Goal: Transaction & Acquisition: Book appointment/travel/reservation

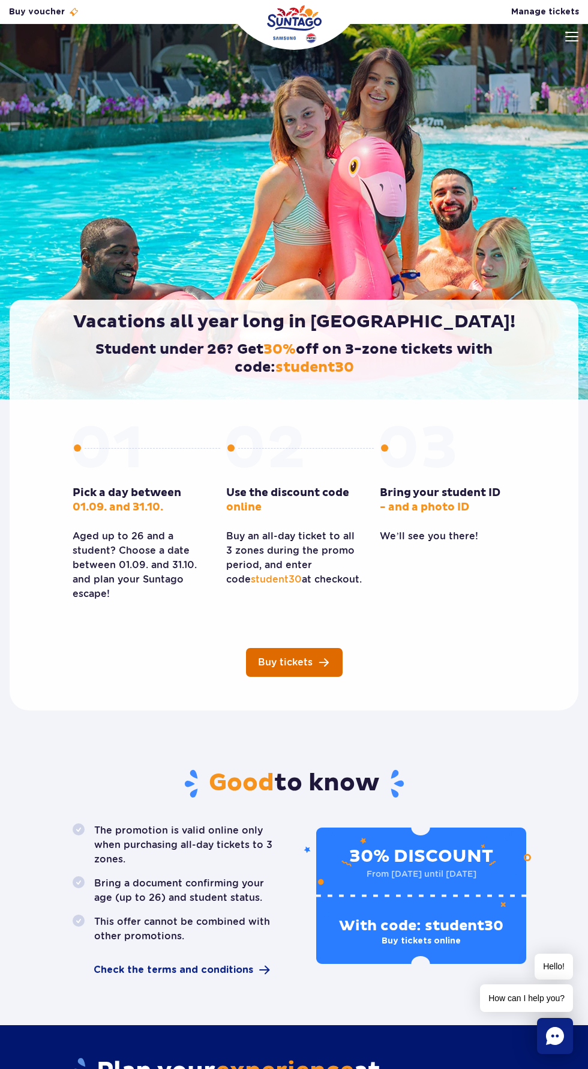
click at [307, 662] on span "Buy tickets" at bounding box center [285, 662] width 55 height 10
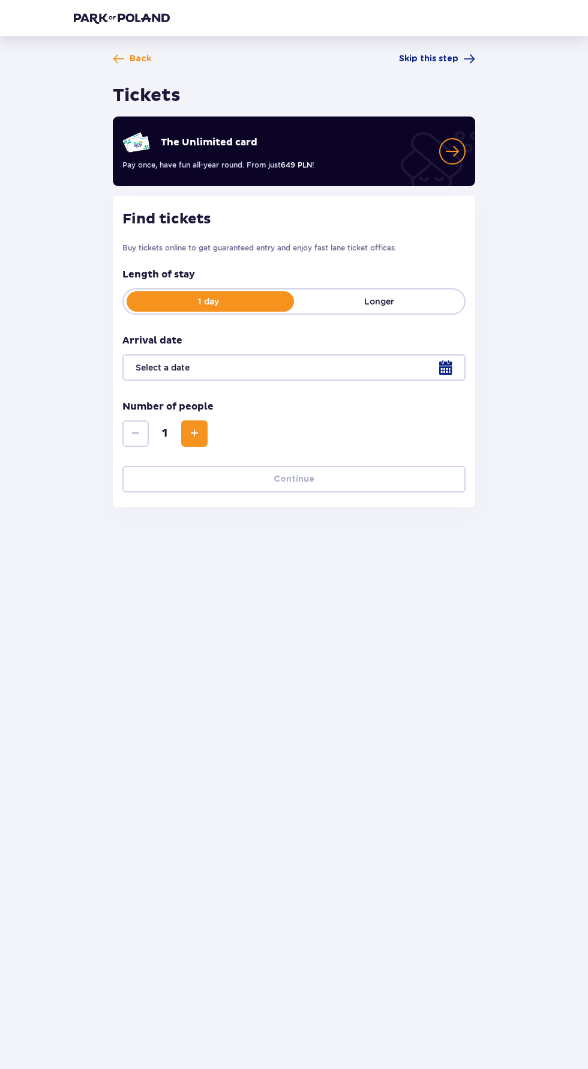
click at [424, 301] on p "Longer" at bounding box center [379, 301] width 170 height 12
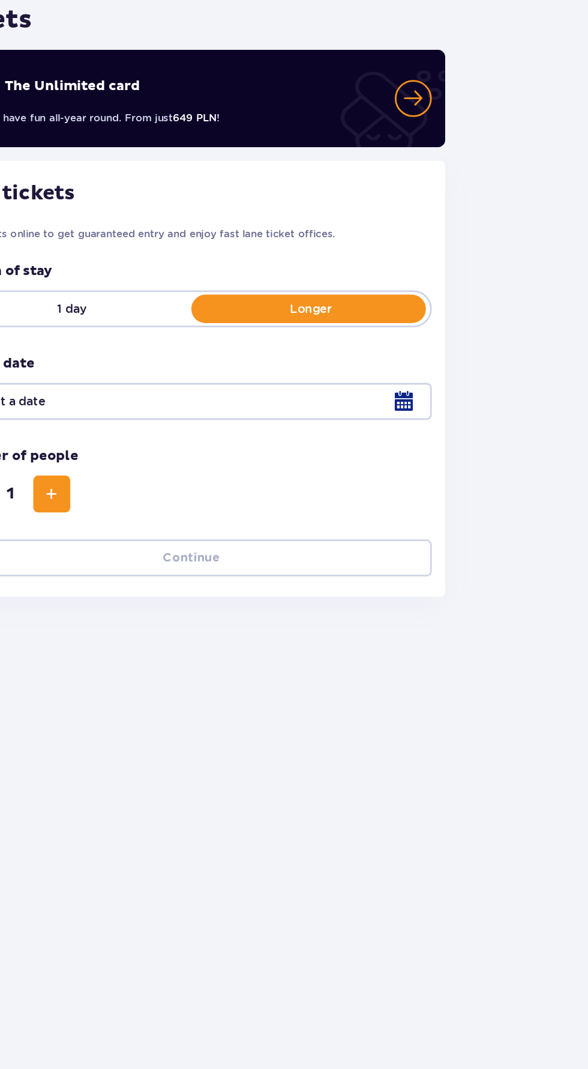
click at [445, 372] on div at bounding box center [293, 367] width 343 height 26
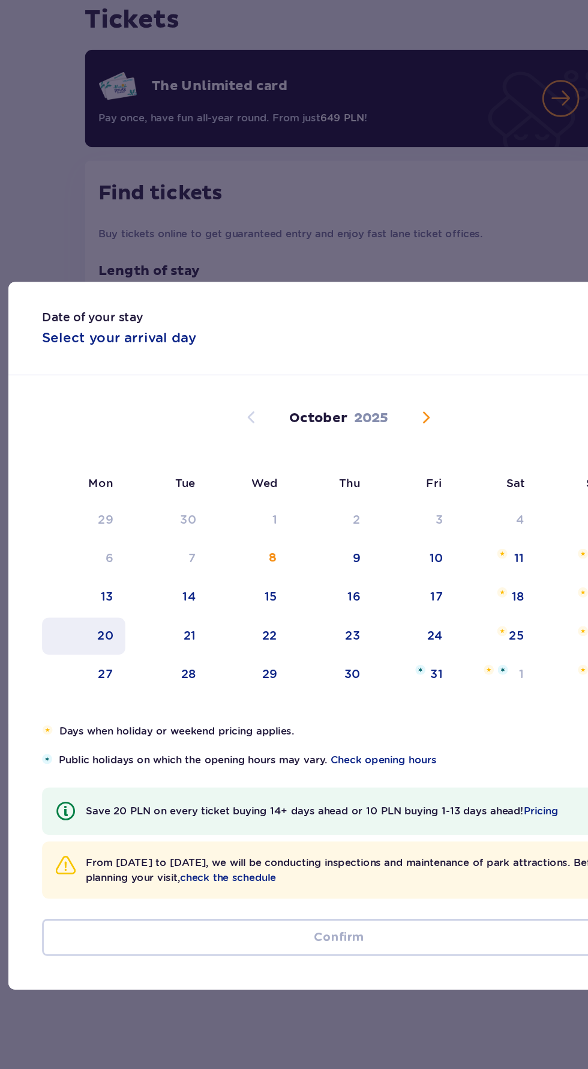
click at [118, 528] on div "20" at bounding box center [111, 535] width 59 height 26
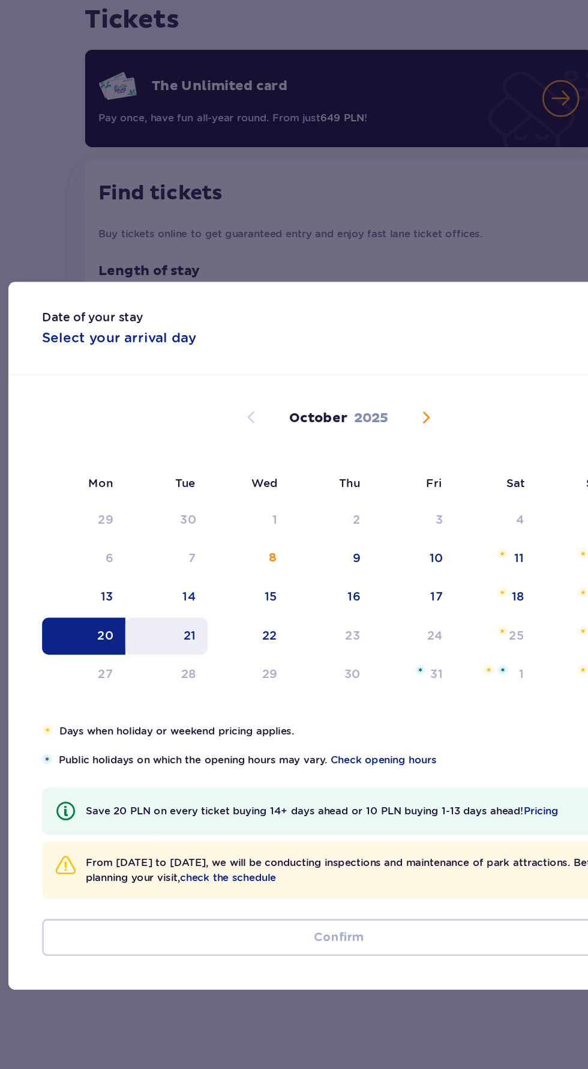
click at [184, 530] on div "21" at bounding box center [187, 534] width 9 height 12
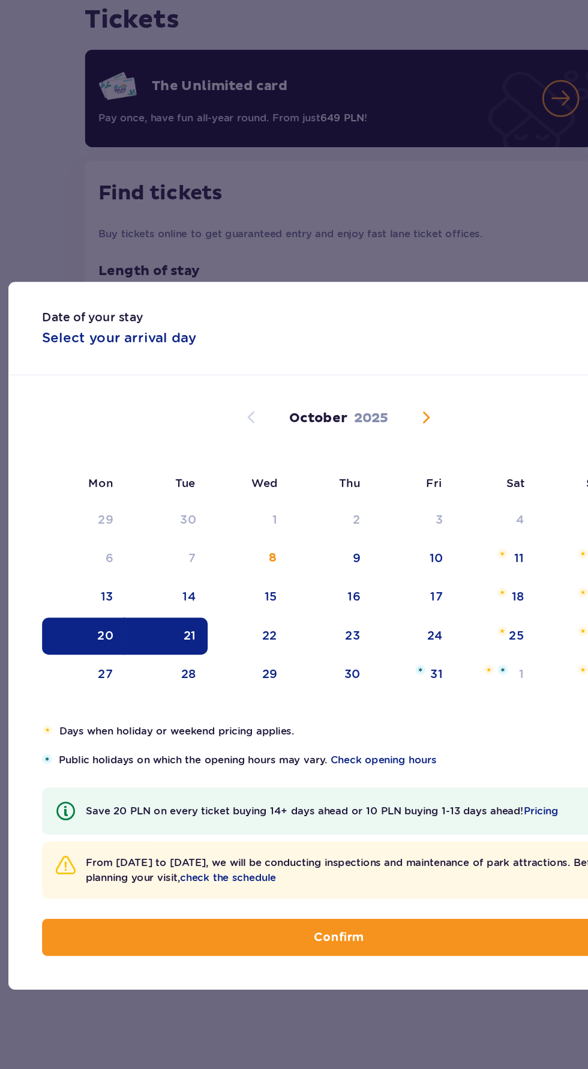
click at [346, 749] on button "Confirm" at bounding box center [294, 750] width 424 height 26
type input "20.10.25 - 21.10.25"
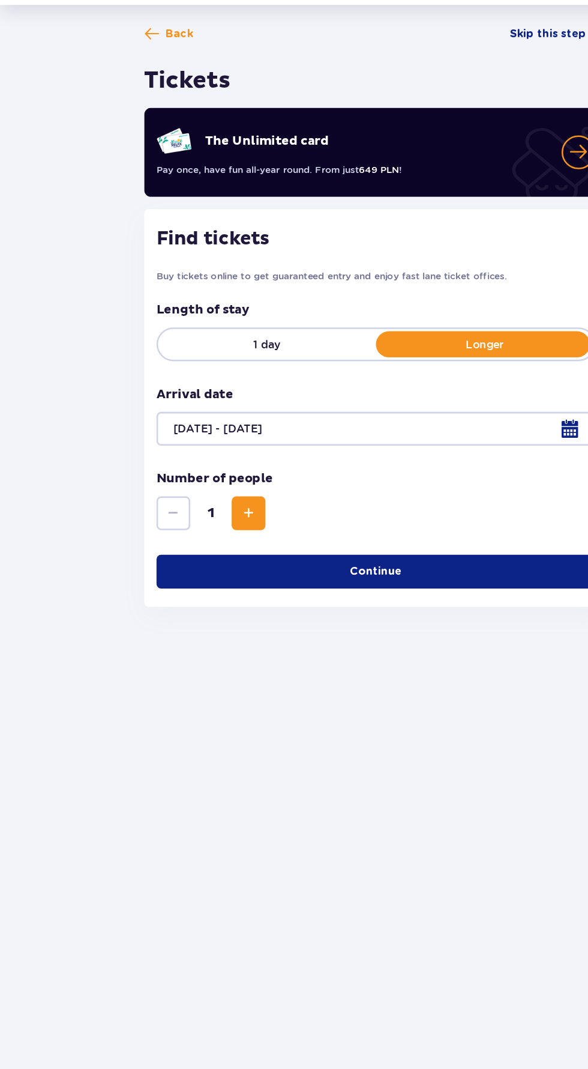
scroll to position [85, 0]
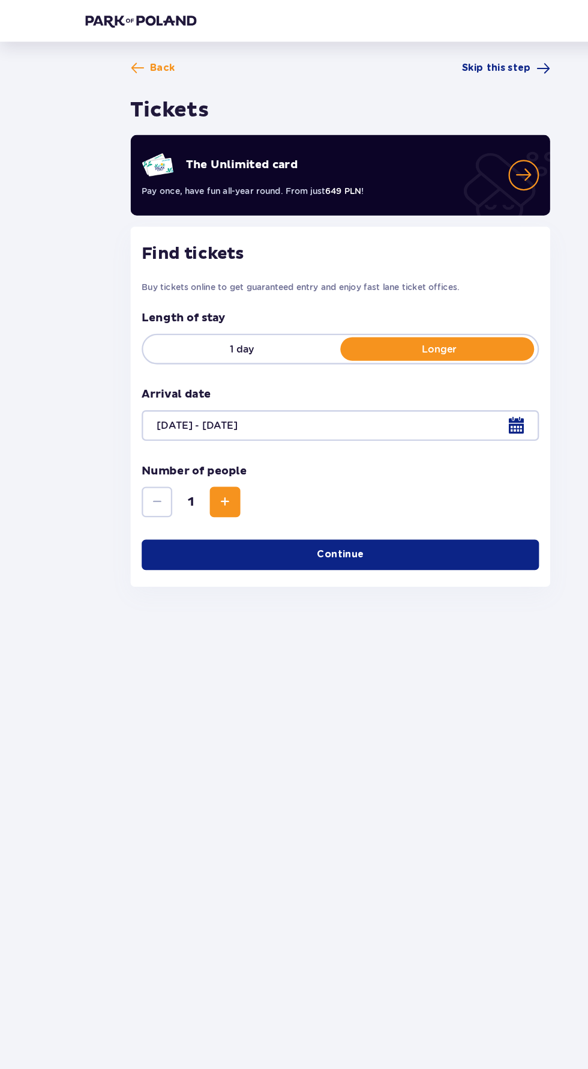
click at [194, 426] on span "Increase" at bounding box center [194, 433] width 14 height 14
click at [197, 426] on span "Increase" at bounding box center [194, 433] width 14 height 14
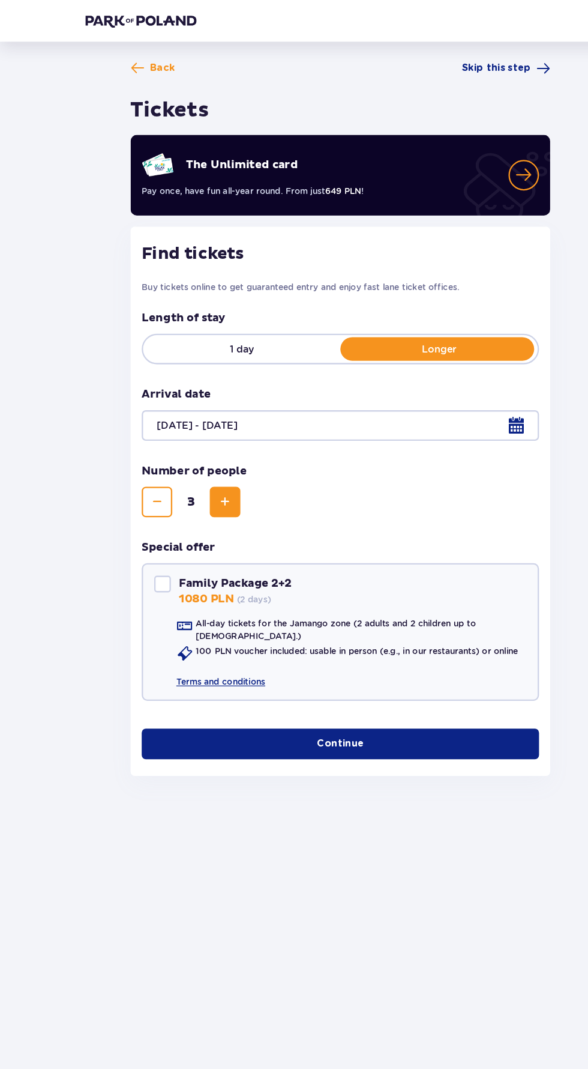
click at [311, 636] on span "button" at bounding box center [317, 642] width 12 height 12
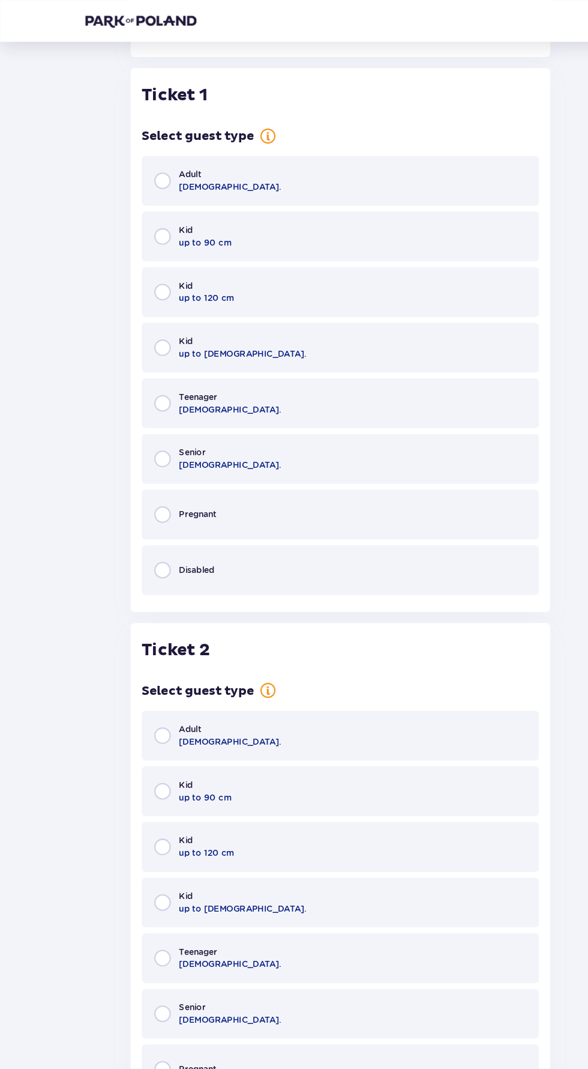
scroll to position [626, 0]
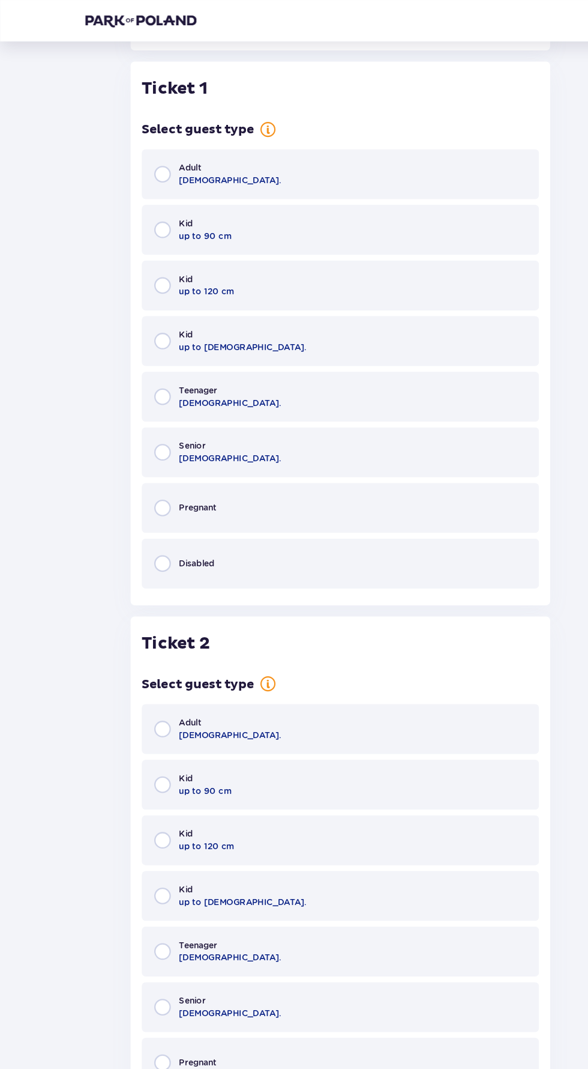
click at [140, 143] on input "radio" at bounding box center [140, 150] width 14 height 14
radio input "true"
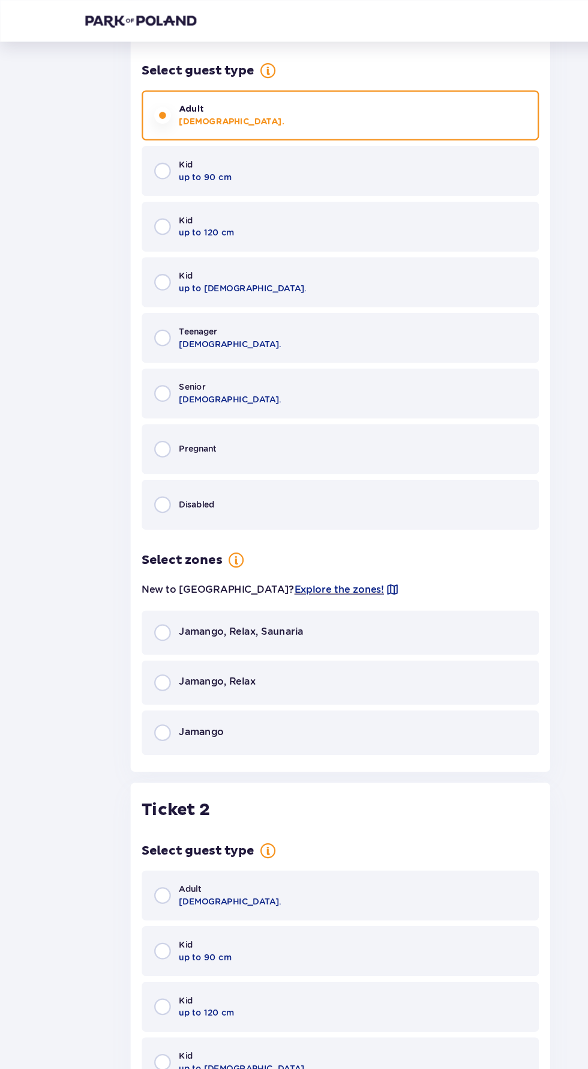
scroll to position [672, 0]
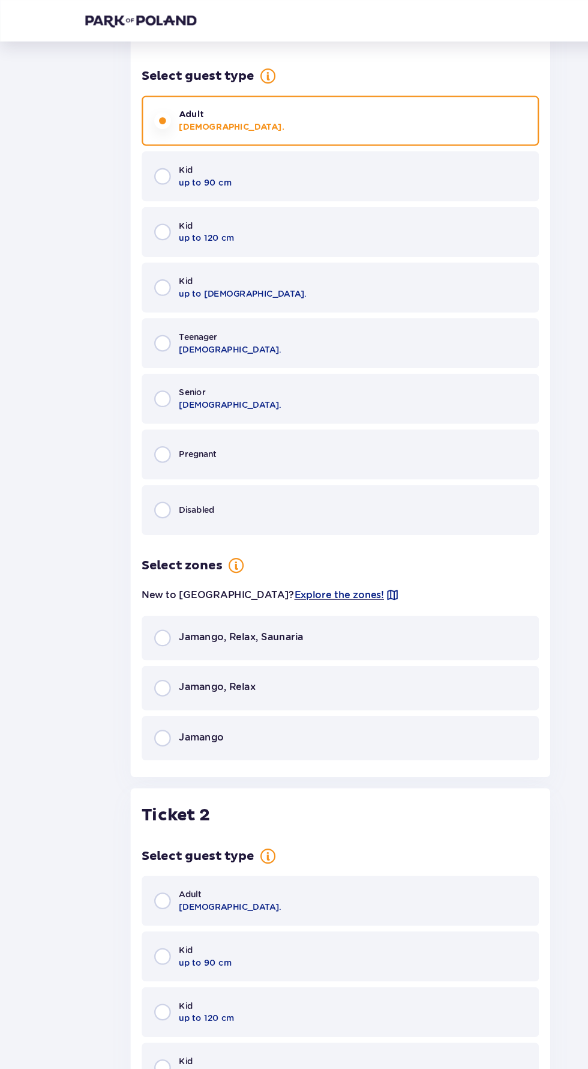
click at [214, 587] on span "Jamango, Relax" at bounding box center [188, 593] width 66 height 12
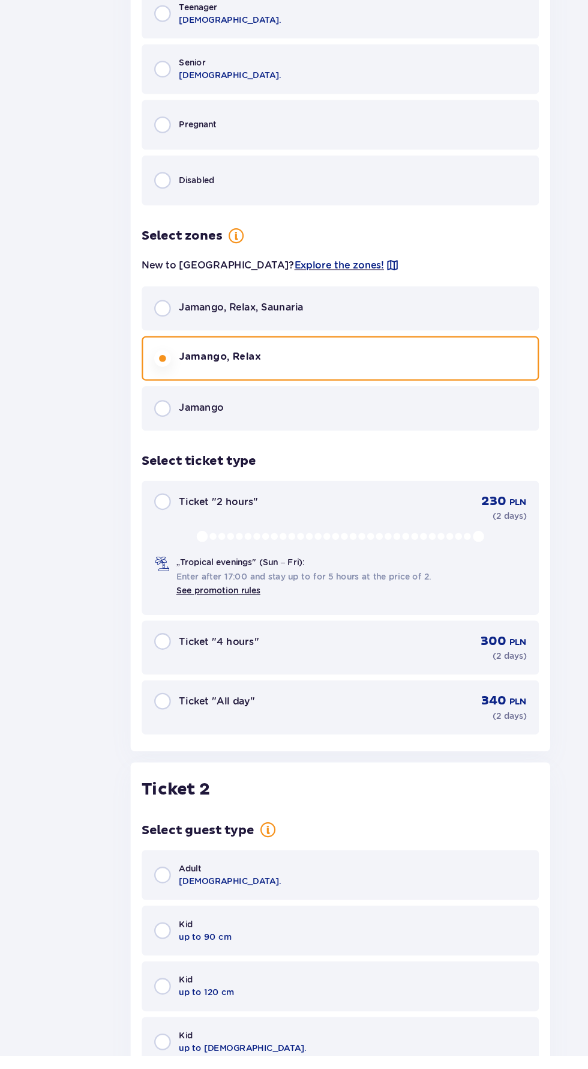
scroll to position [813, 0]
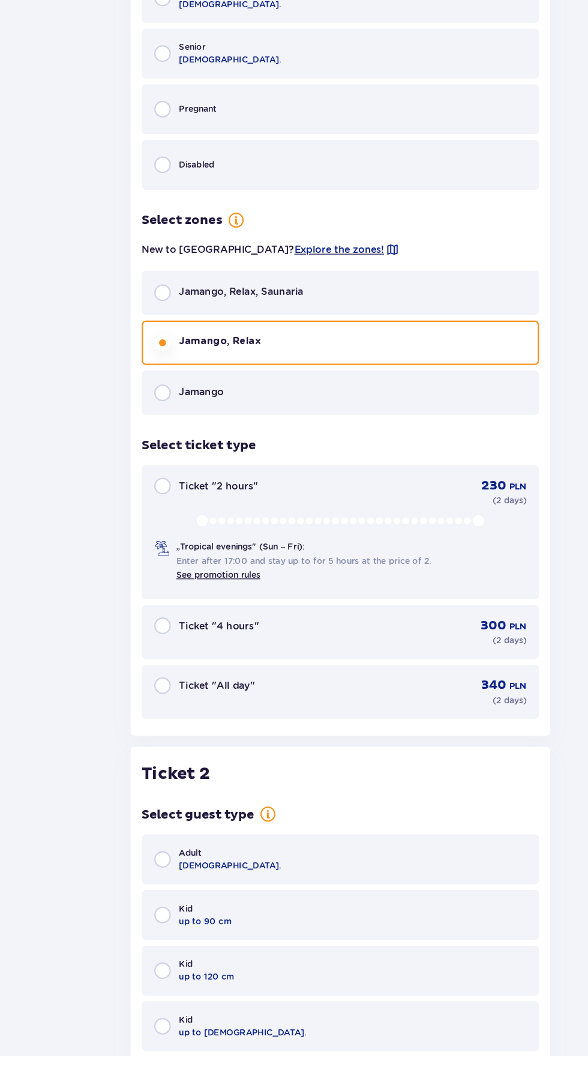
click at [146, 744] on input "radio" at bounding box center [140, 749] width 14 height 14
radio input "true"
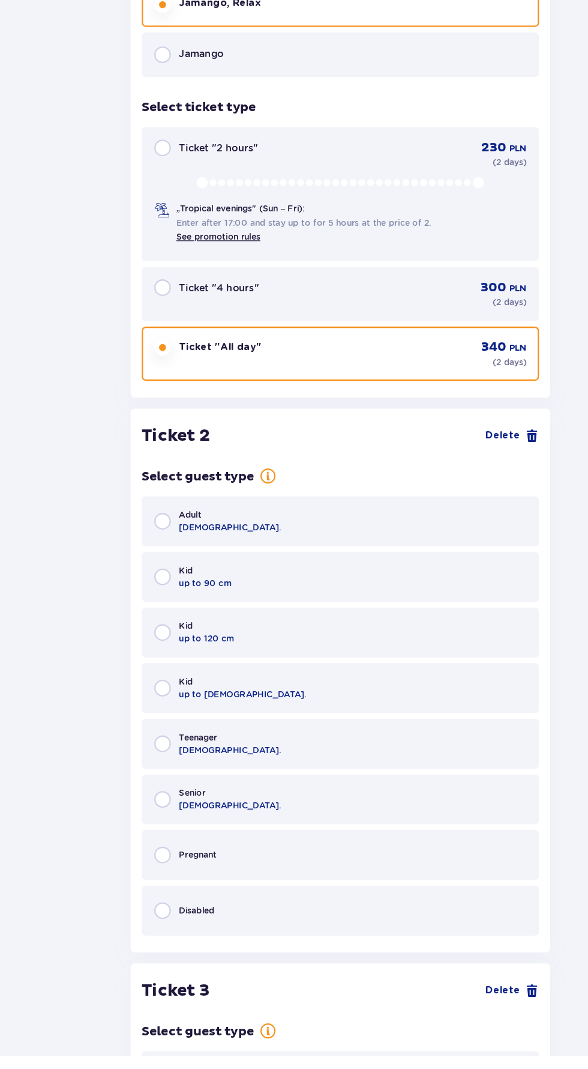
scroll to position [1106, 0]
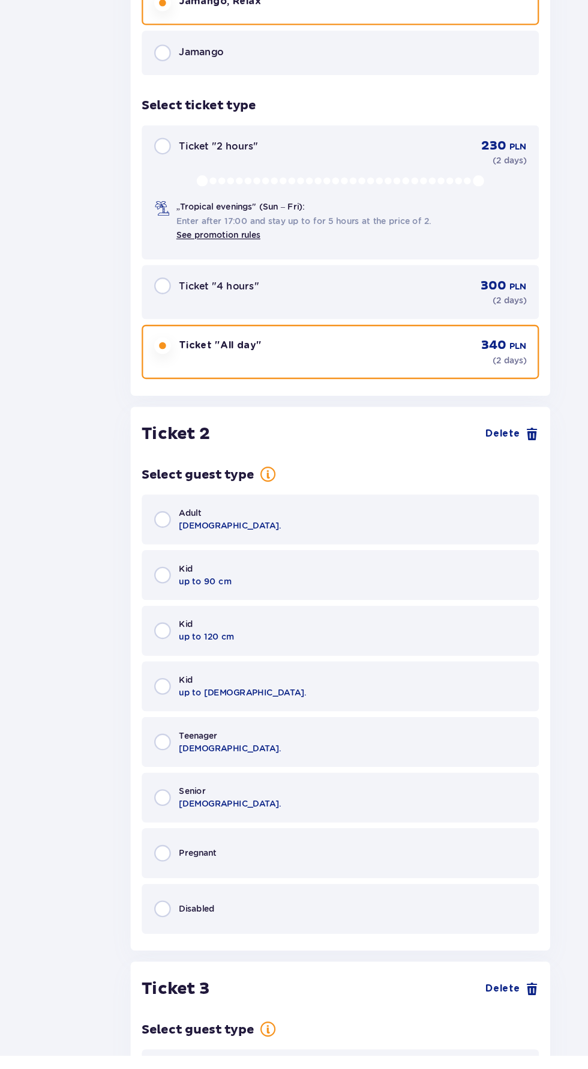
click at [319, 593] on div "Adult 18 - 65 y.o." at bounding box center [293, 605] width 343 height 43
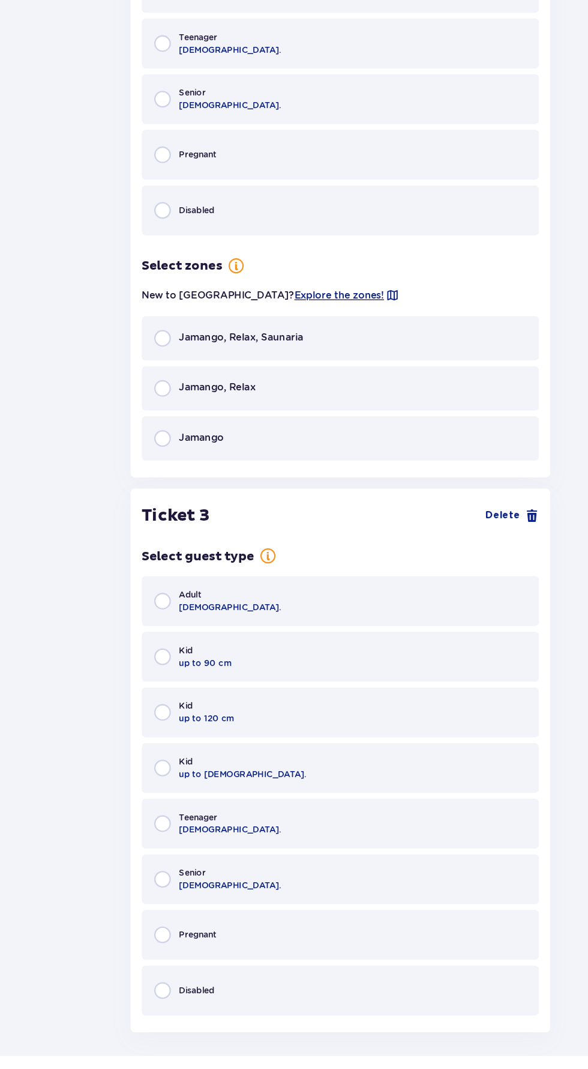
scroll to position [1717, 0]
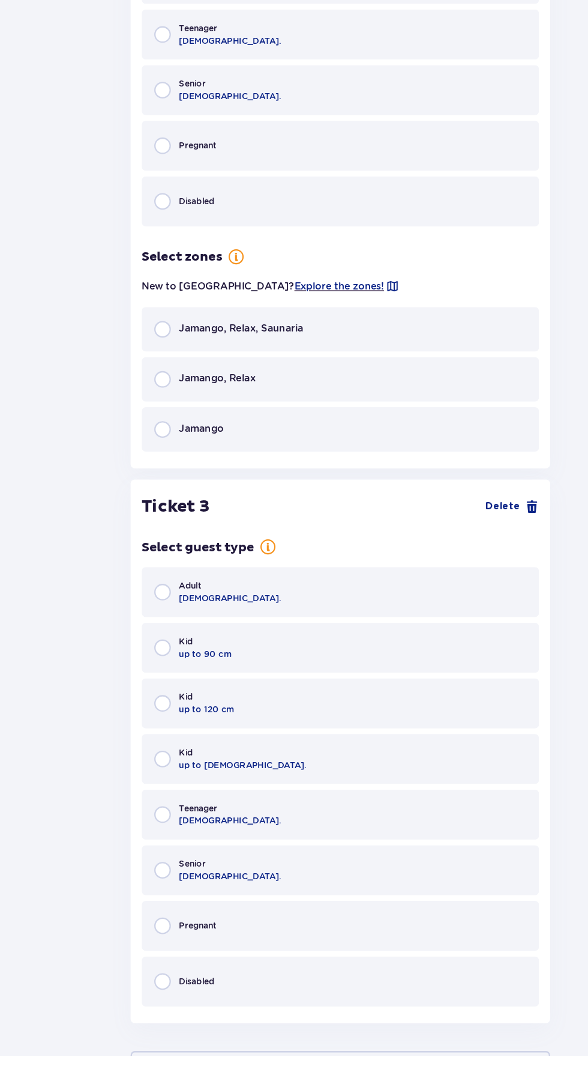
click at [312, 445] on div "Jamango, Relax, Saunaria" at bounding box center [293, 442] width 343 height 38
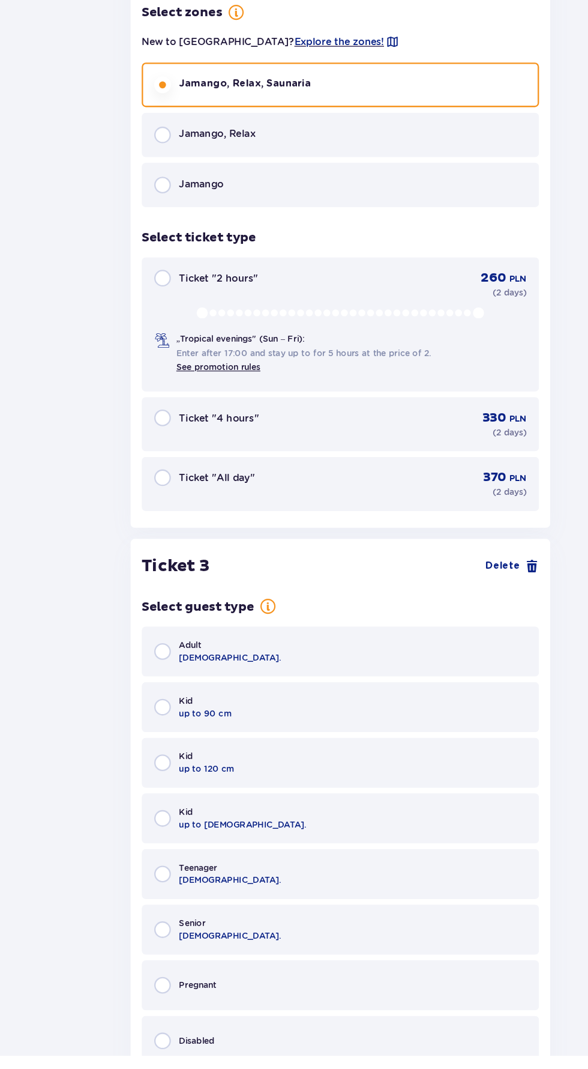
scroll to position [1979, 0]
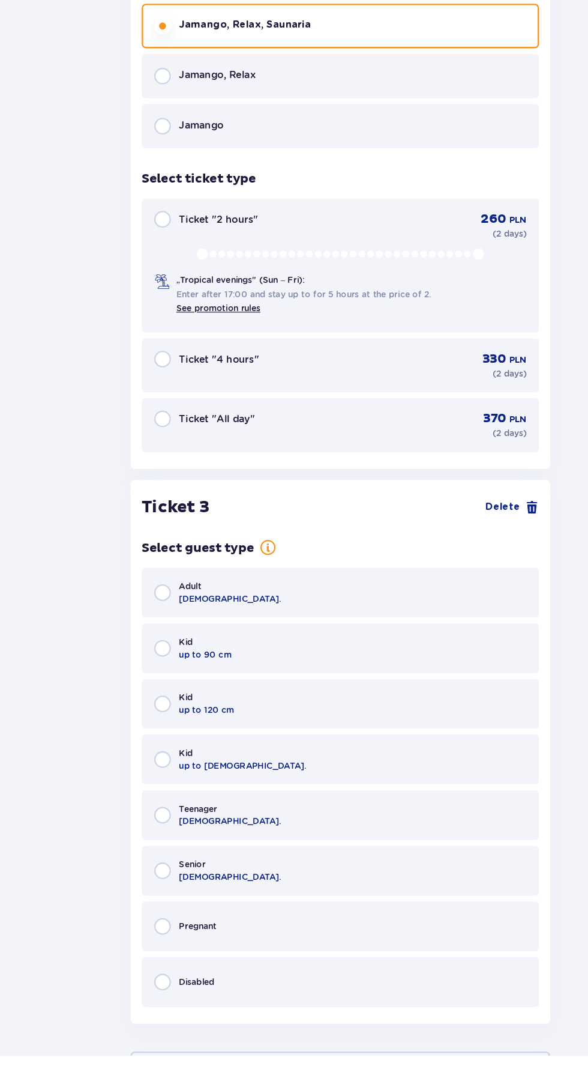
click at [366, 524] on div "Ticket "All day" 370 PLN ( 2 days )" at bounding box center [294, 524] width 322 height 25
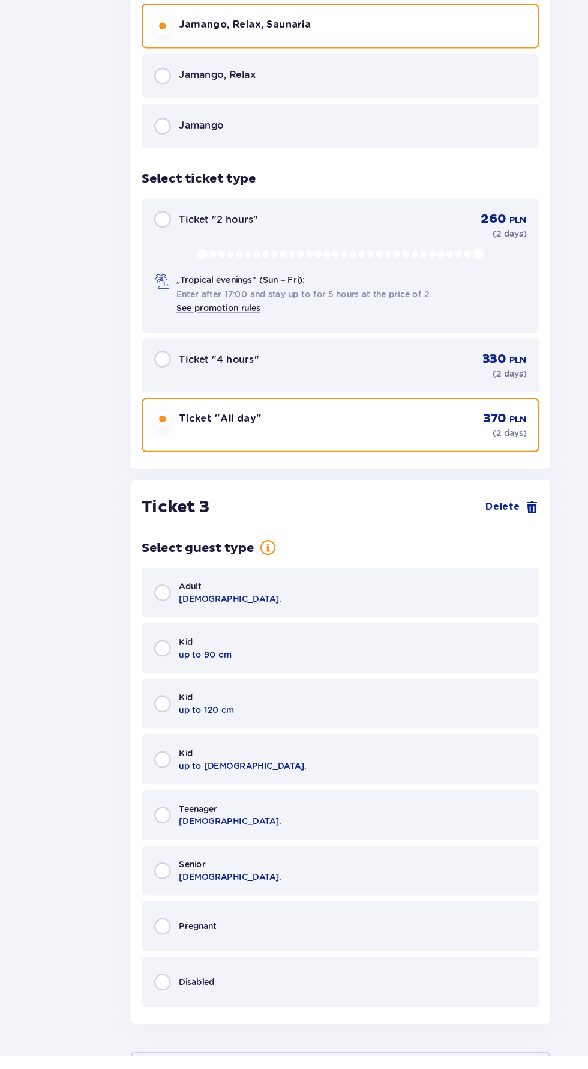
click at [280, 806] on div "Kid up to 16 y.o." at bounding box center [293, 813] width 343 height 43
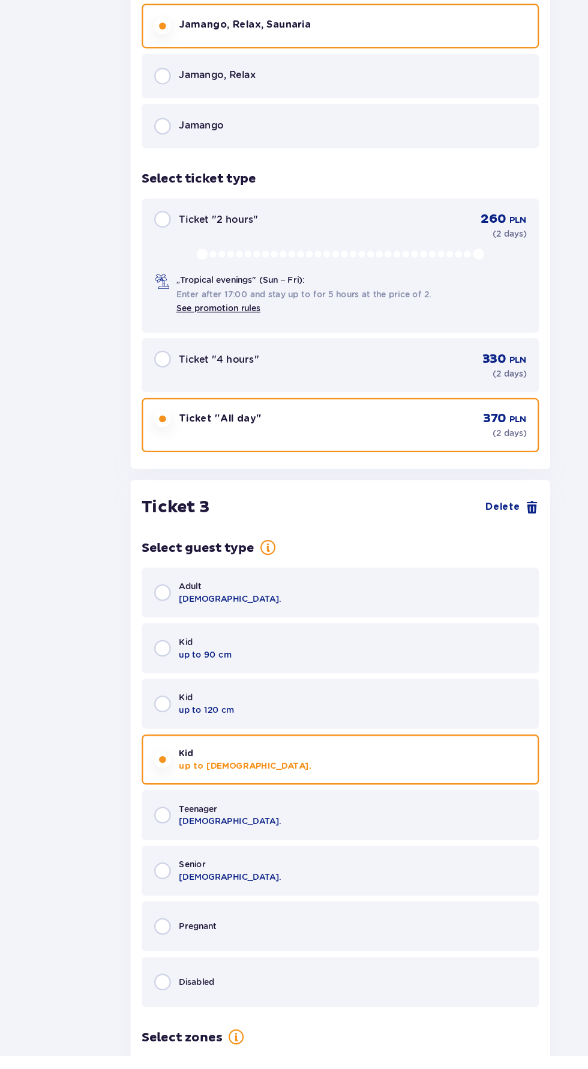
scroll to position [2087, 0]
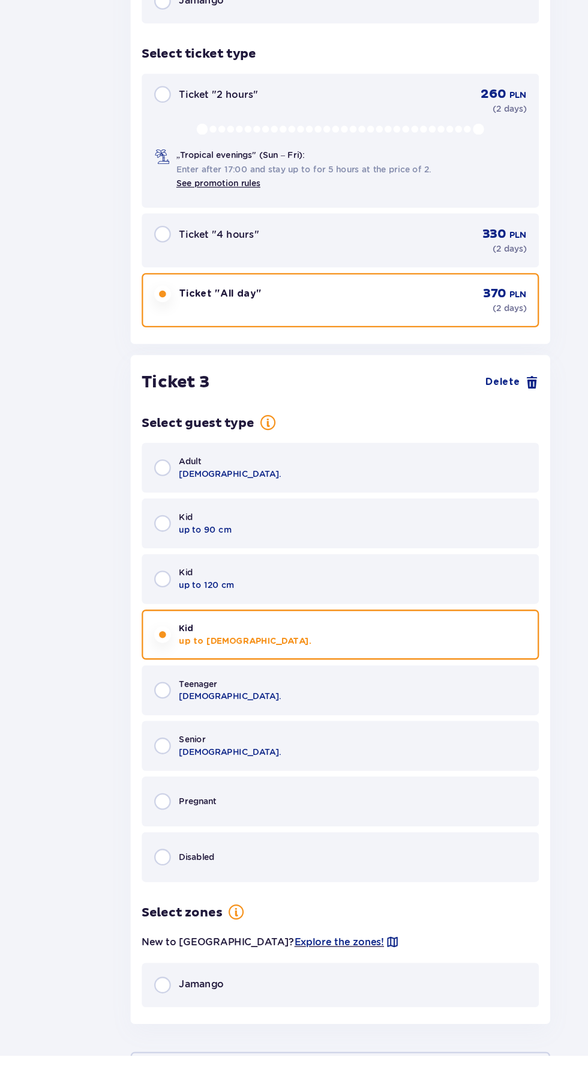
click at [190, 1001] on span "Jamango" at bounding box center [174, 1007] width 38 height 12
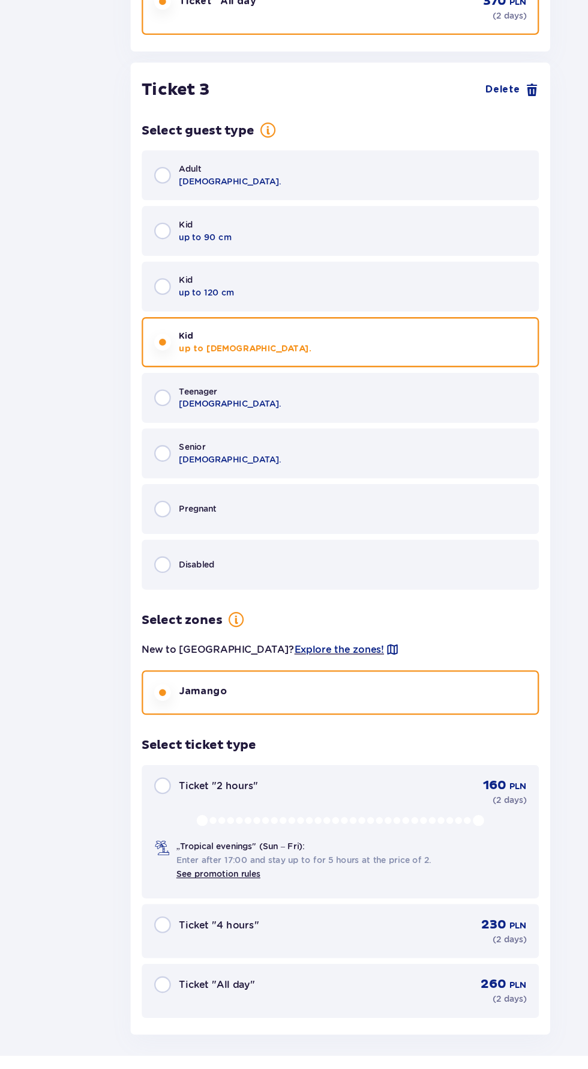
scroll to position [2350, 0]
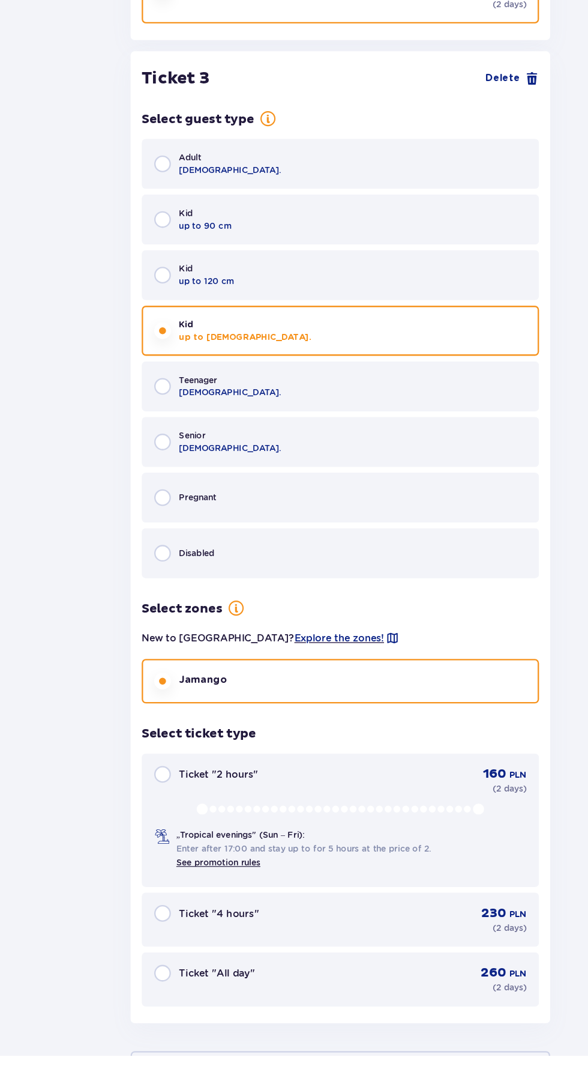
click at [299, 990] on div "Ticket "All day" 260 PLN ( 2 days )" at bounding box center [294, 1002] width 322 height 25
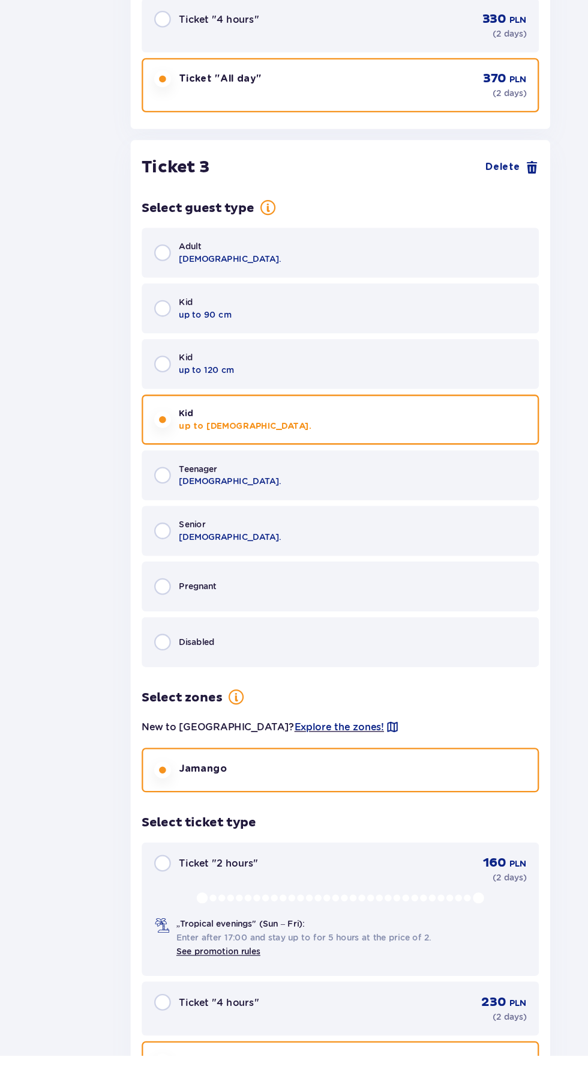
scroll to position [2447, 0]
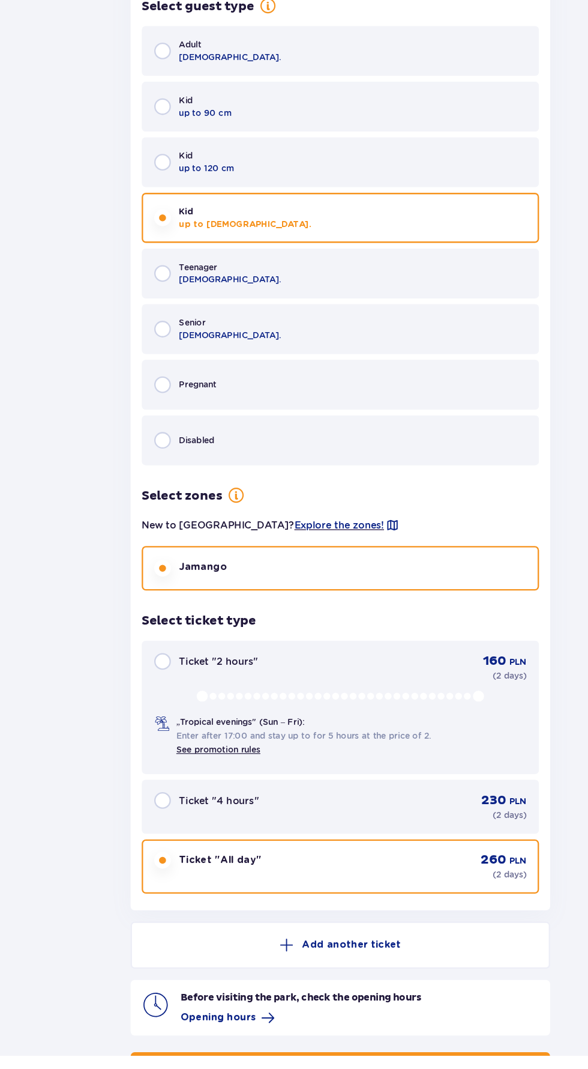
click at [311, 1068] on span "button" at bounding box center [317, 1079] width 12 height 12
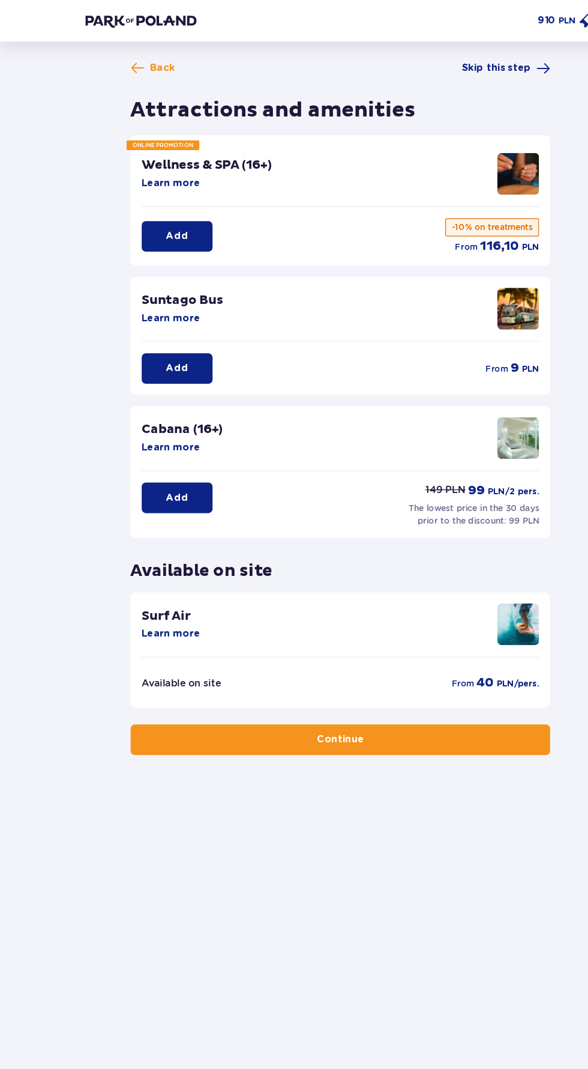
click at [308, 638] on p "Continue" at bounding box center [294, 639] width 41 height 12
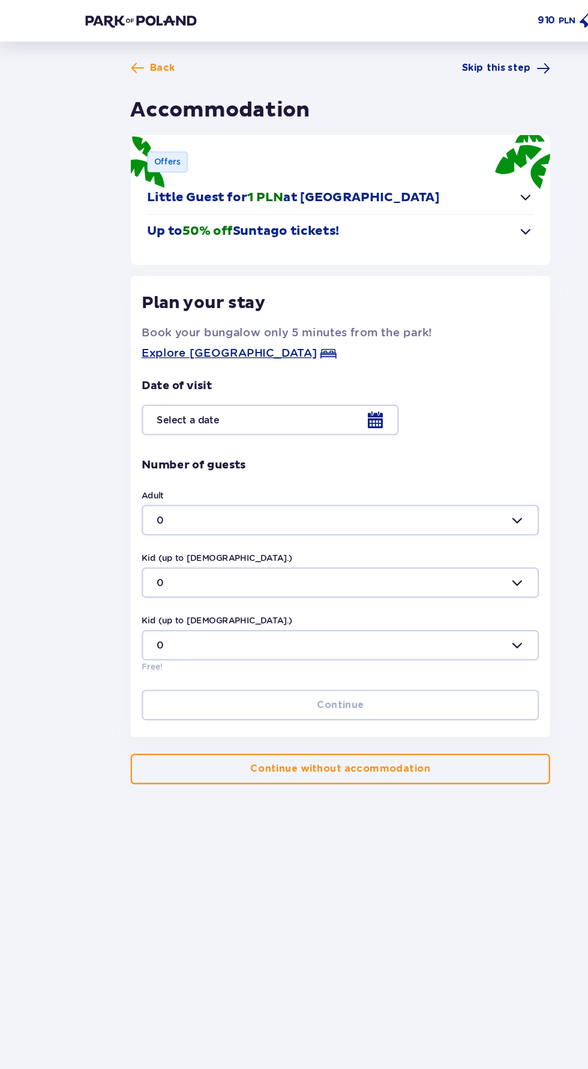
click at [448, 197] on span "button" at bounding box center [454, 200] width 14 height 14
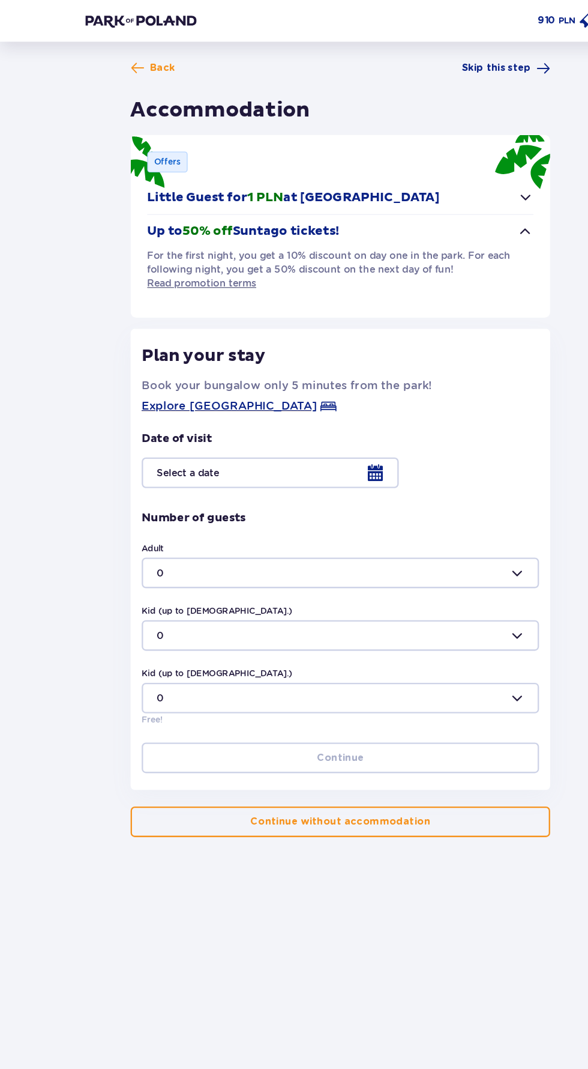
click at [445, 200] on button "Up to 50% off Suntago tickets!" at bounding box center [294, 199] width 334 height 29
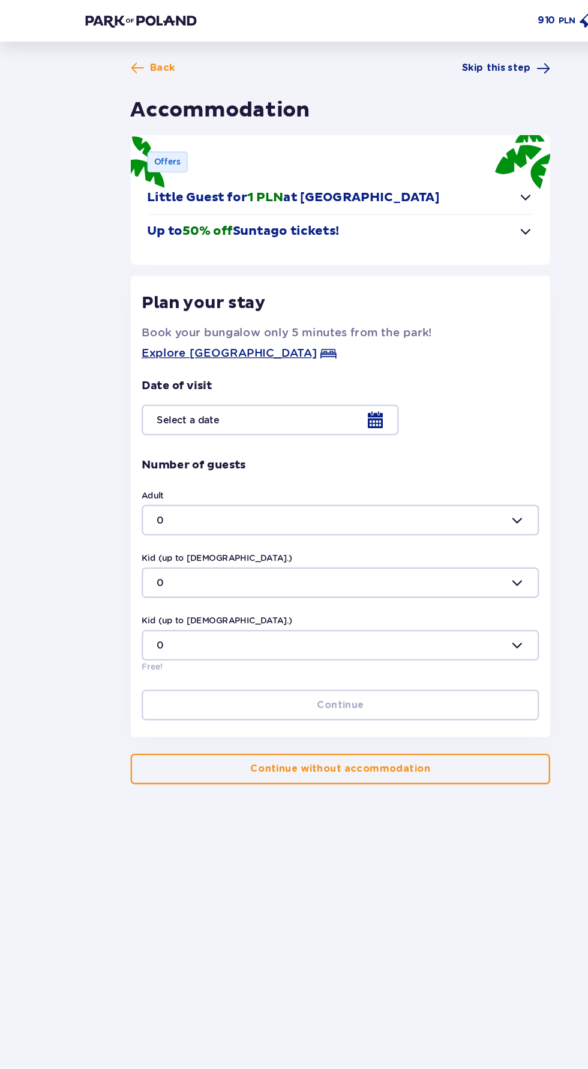
click at [334, 355] on div at bounding box center [293, 362] width 343 height 26
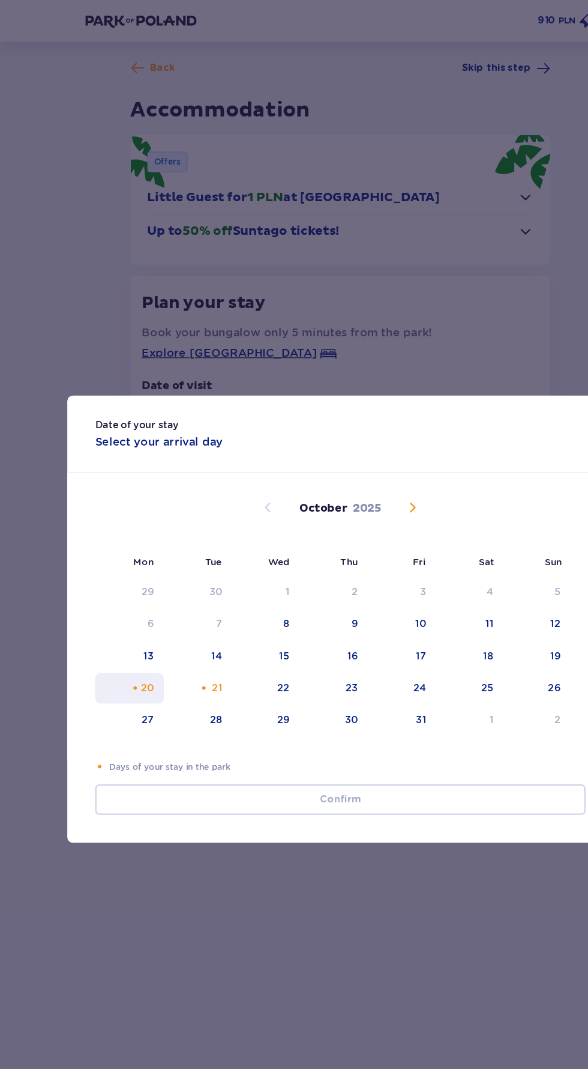
click at [123, 591] on div "20" at bounding box center [127, 594] width 11 height 12
click at [185, 591] on div "21" at bounding box center [187, 594] width 9 height 12
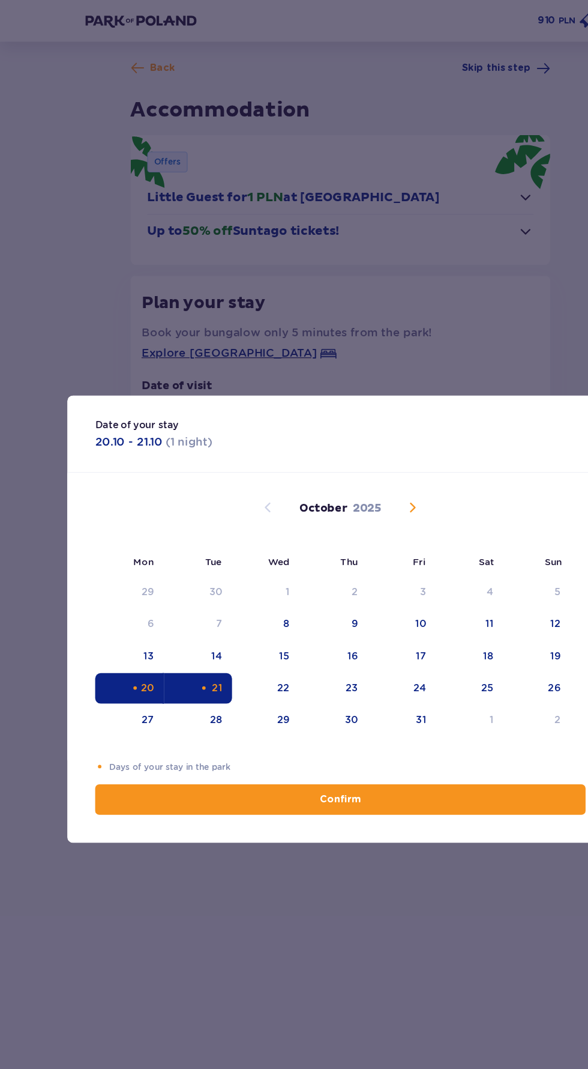
click at [306, 690] on p "Confirm" at bounding box center [294, 690] width 36 height 12
type input "20.10.25 - 21.10.25"
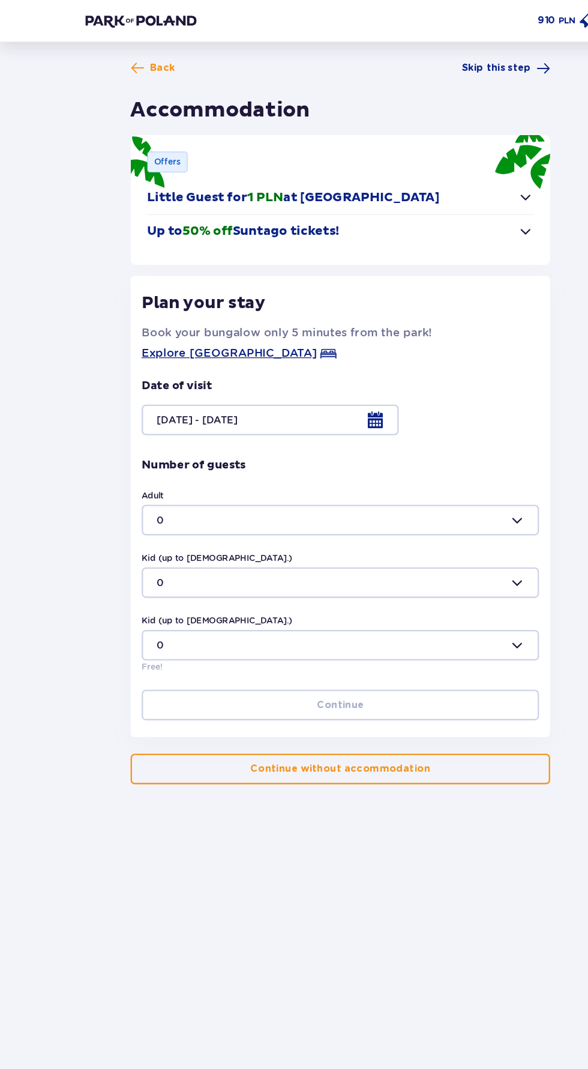
click at [415, 441] on div at bounding box center [293, 449] width 343 height 26
click at [331, 529] on div "2" at bounding box center [294, 531] width 317 height 12
type input "2"
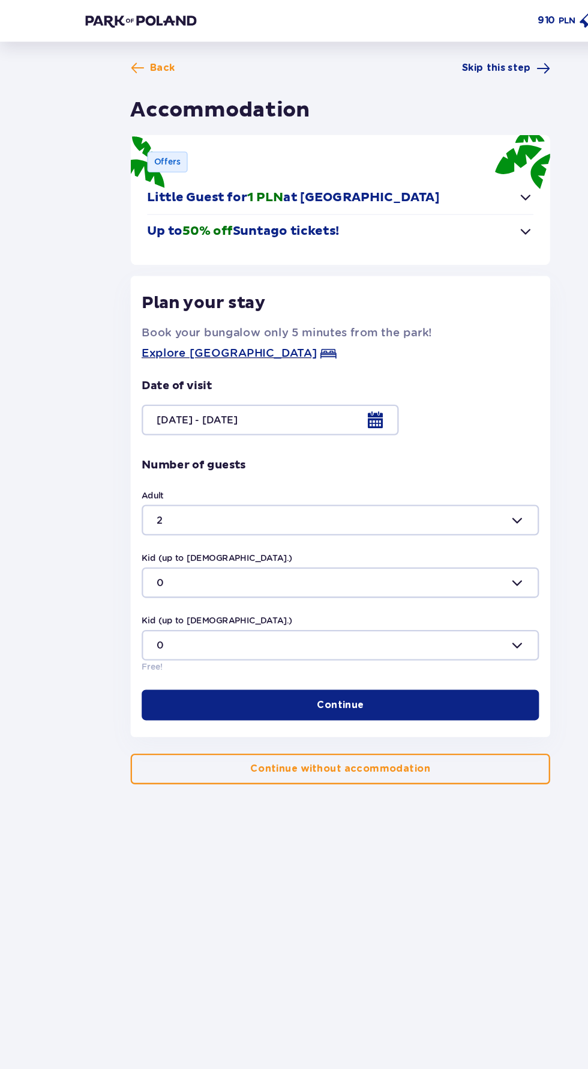
click at [361, 499] on div at bounding box center [293, 503] width 343 height 26
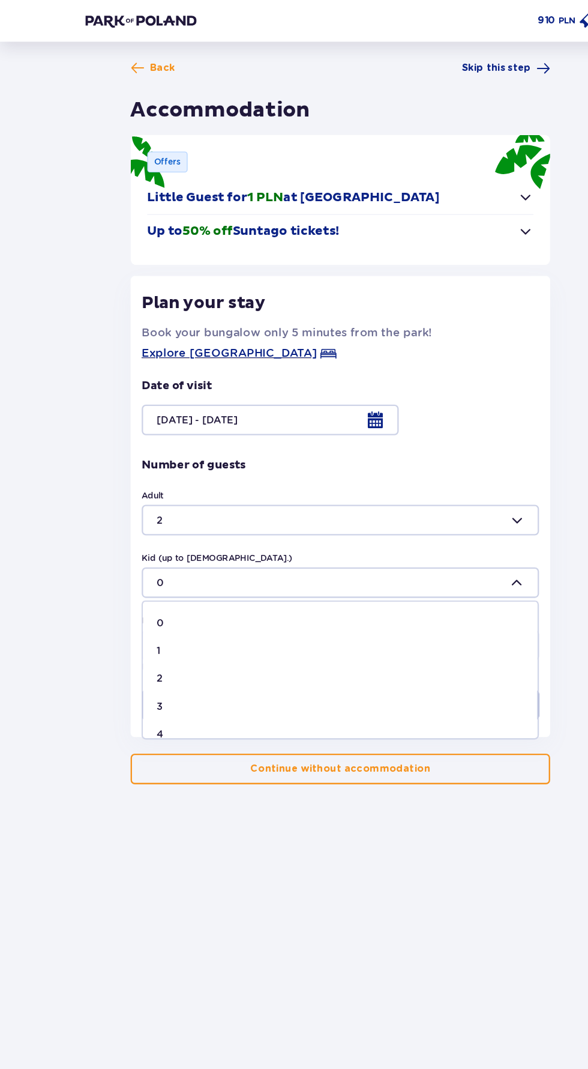
click at [333, 559] on div "1" at bounding box center [294, 561] width 317 height 12
type input "1"
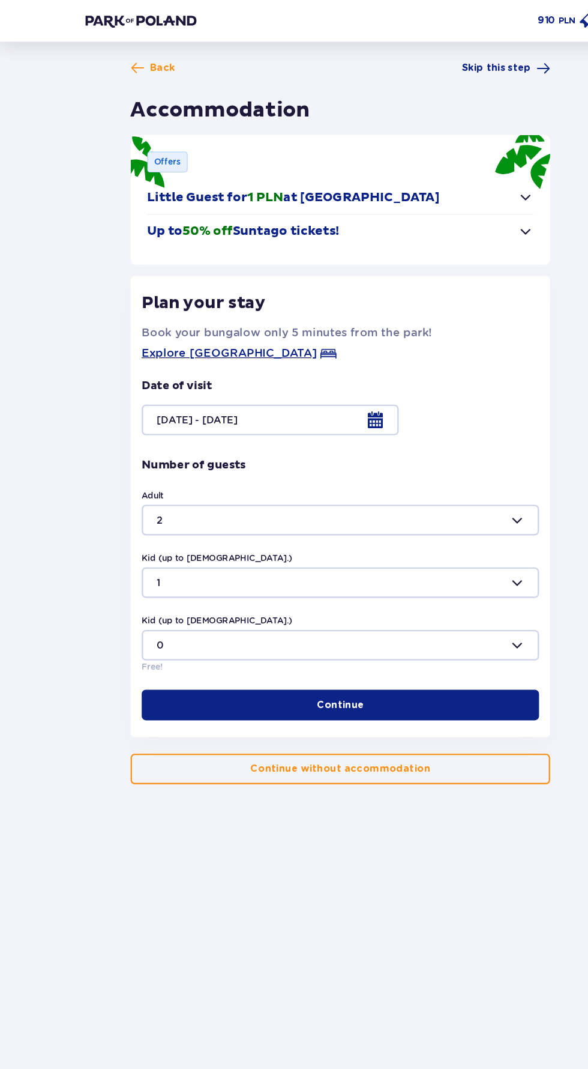
click at [332, 600] on button "Continue" at bounding box center [293, 608] width 343 height 26
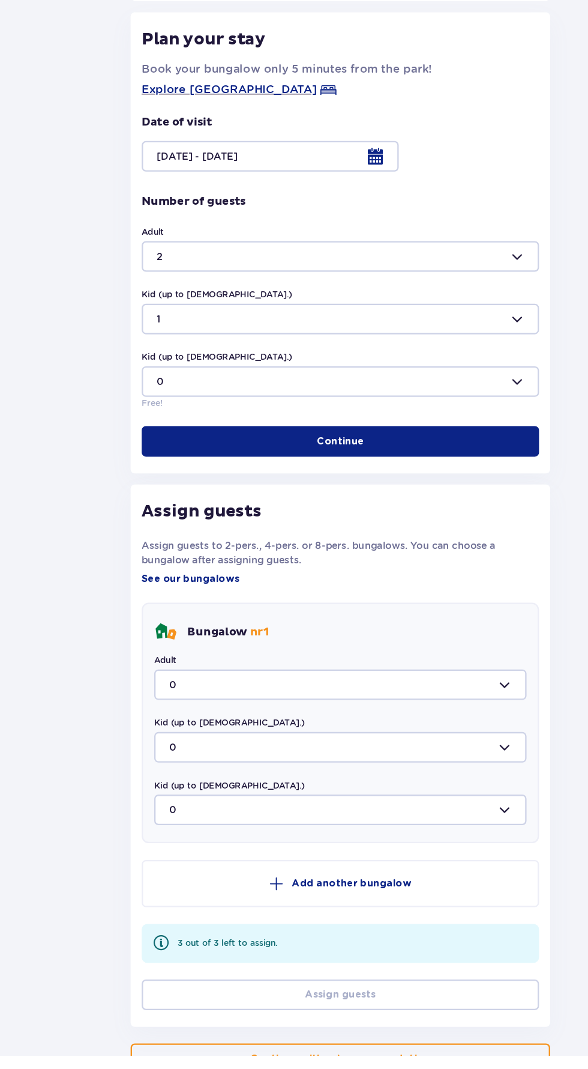
scroll to position [71, 0]
click at [397, 741] on div at bounding box center [294, 748] width 322 height 26
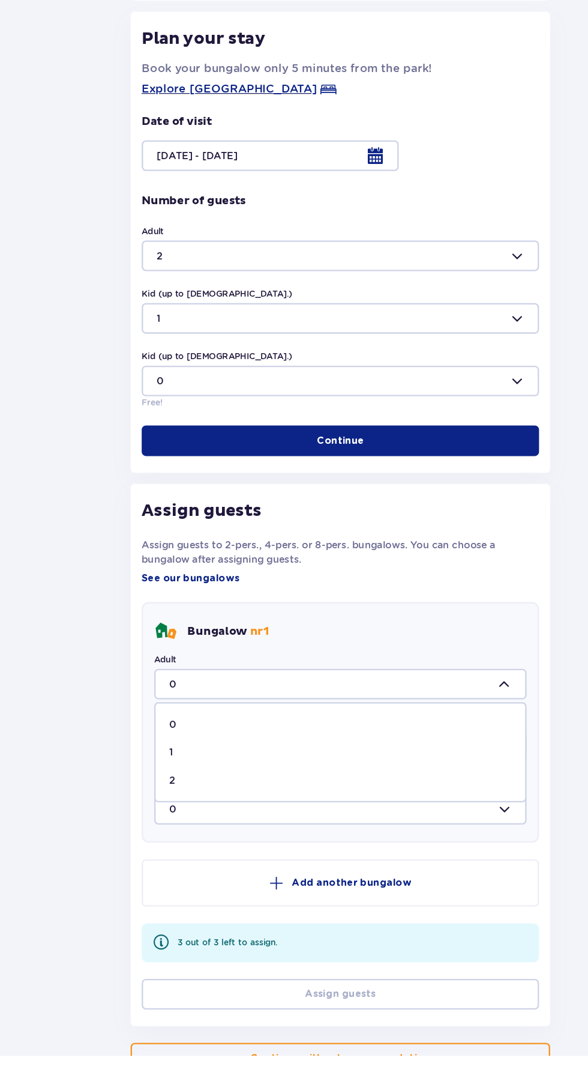
click at [324, 807] on div "1" at bounding box center [293, 807] width 295 height 12
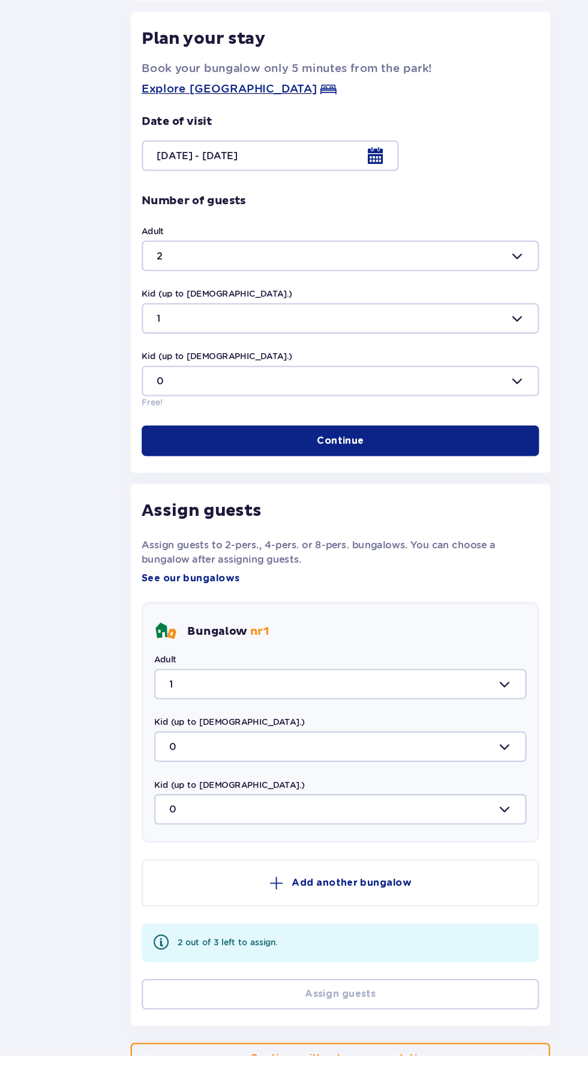
click at [391, 737] on div at bounding box center [294, 748] width 322 height 26
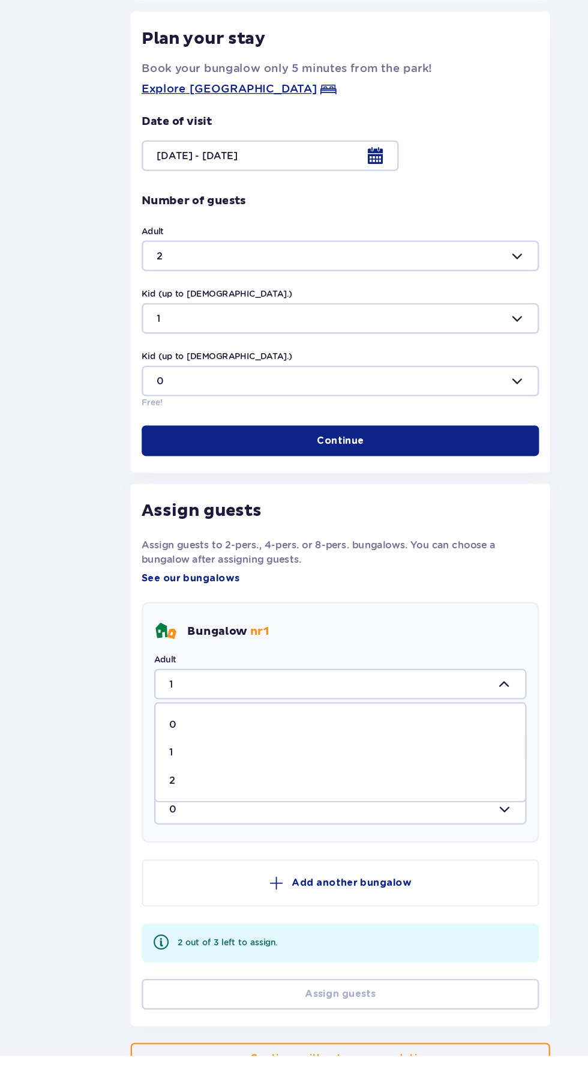
click at [313, 826] on div "2" at bounding box center [293, 831] width 295 height 12
type input "2"
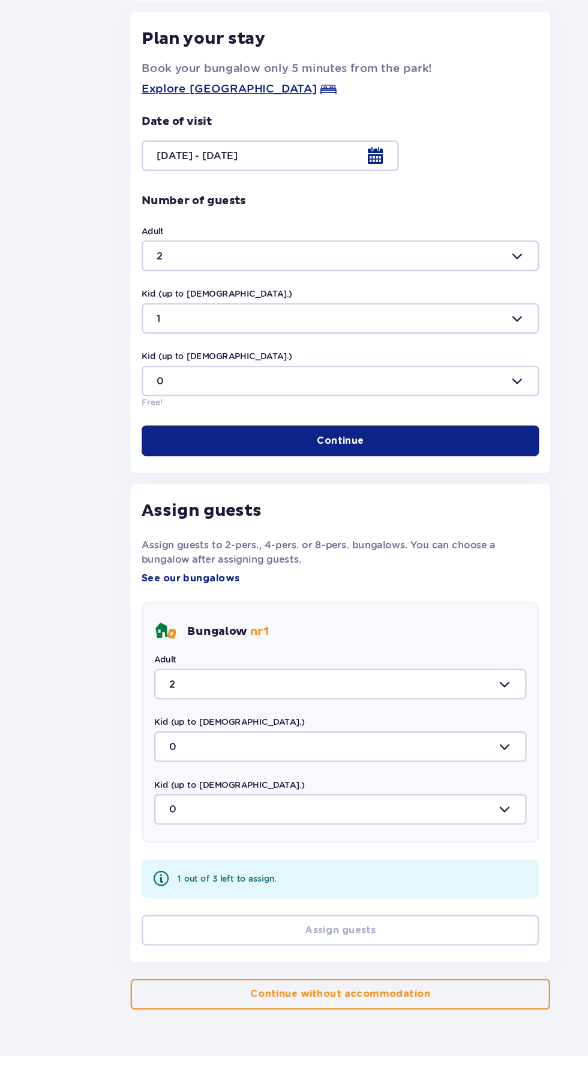
scroll to position [16, 0]
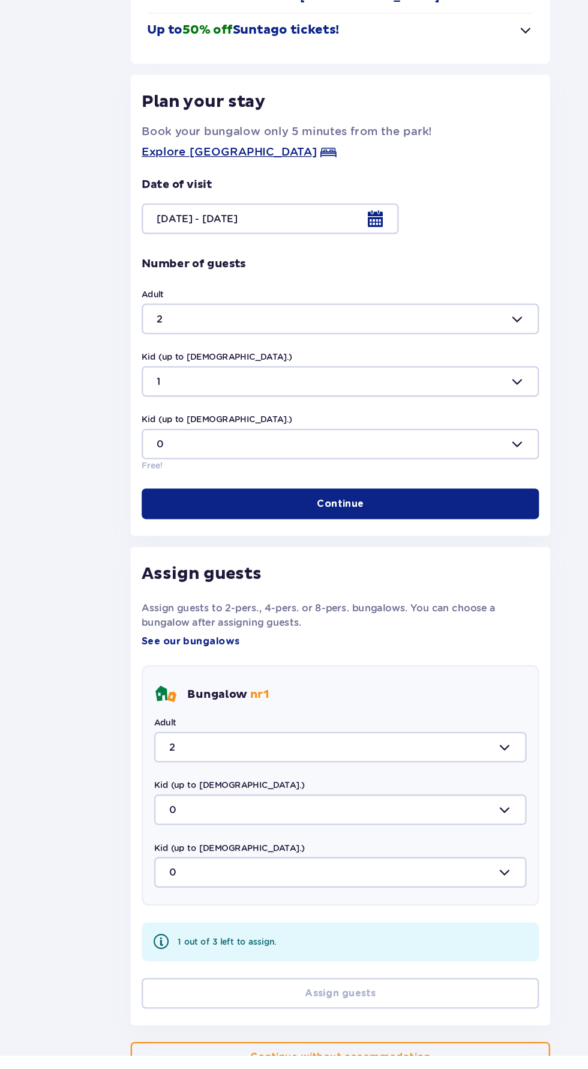
click at [312, 851] on div at bounding box center [294, 856] width 322 height 26
click at [277, 914] on div "1" at bounding box center [293, 915] width 295 height 12
type input "1"
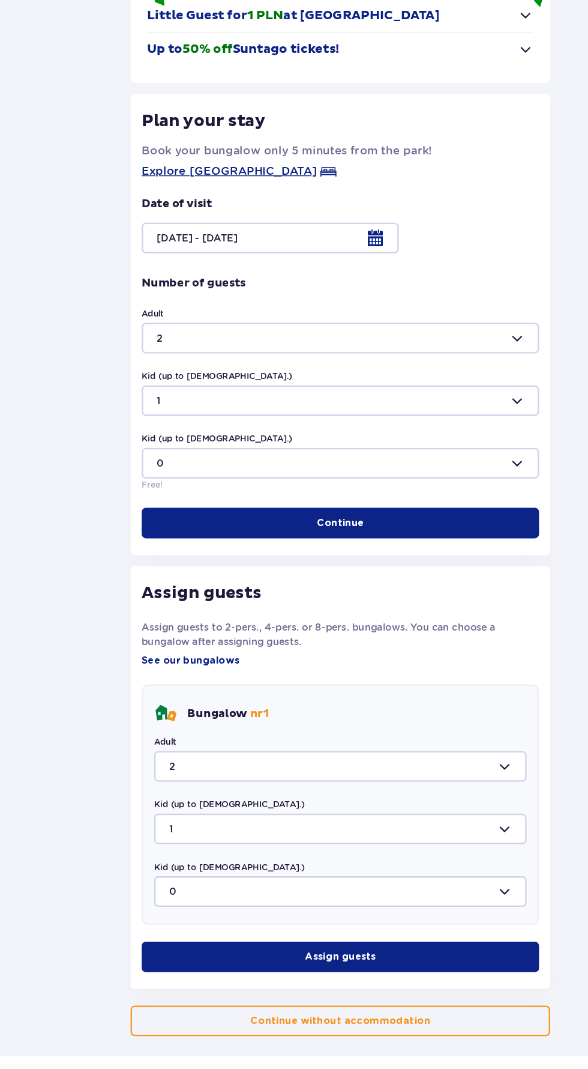
click at [351, 983] on button "Assign guests" at bounding box center [293, 983] width 343 height 26
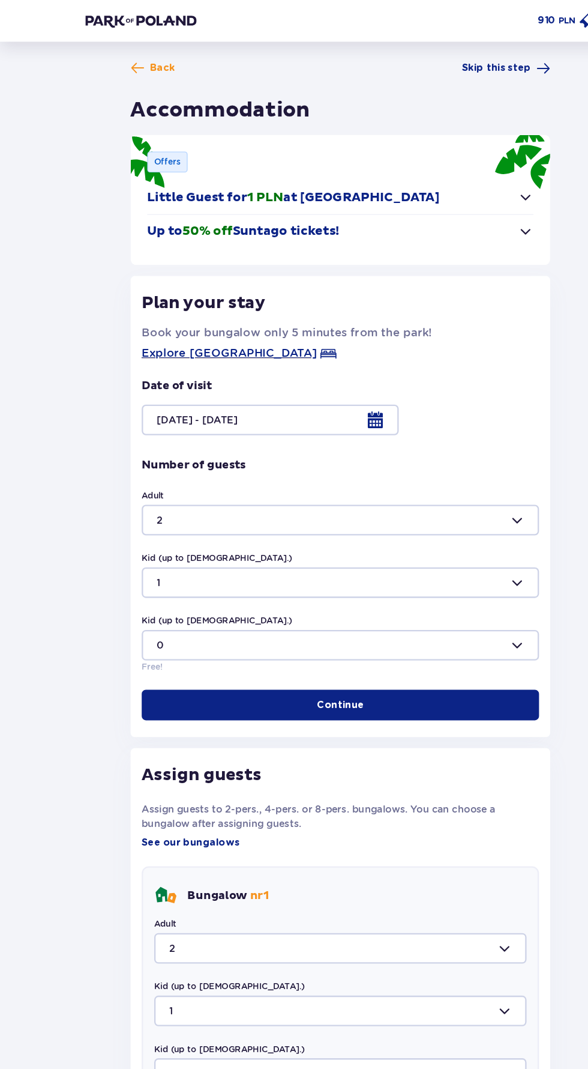
click at [315, 361] on div at bounding box center [293, 362] width 343 height 26
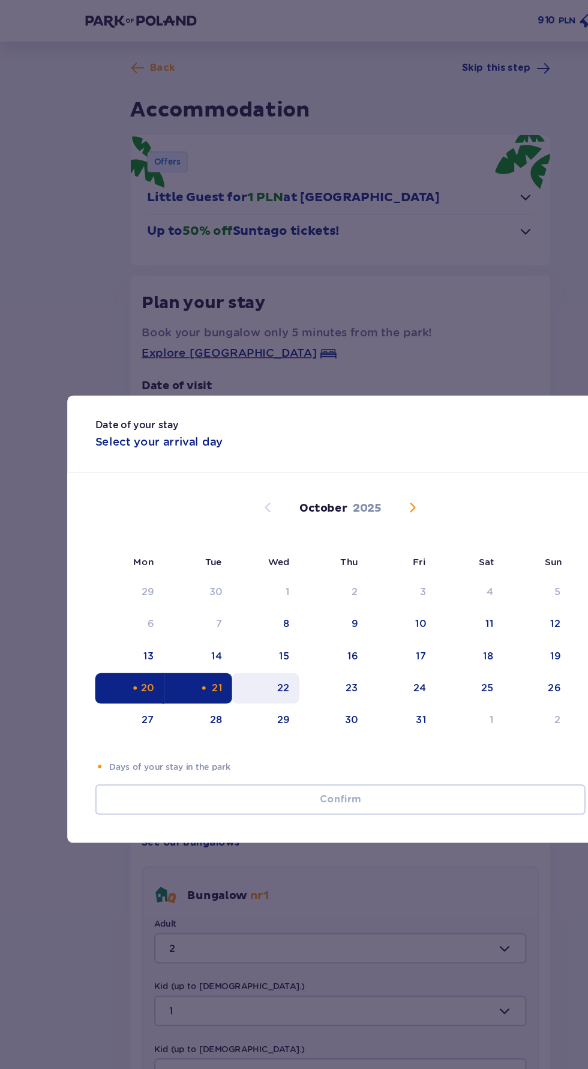
click at [245, 593] on div "22" at bounding box center [245, 594] width 11 height 12
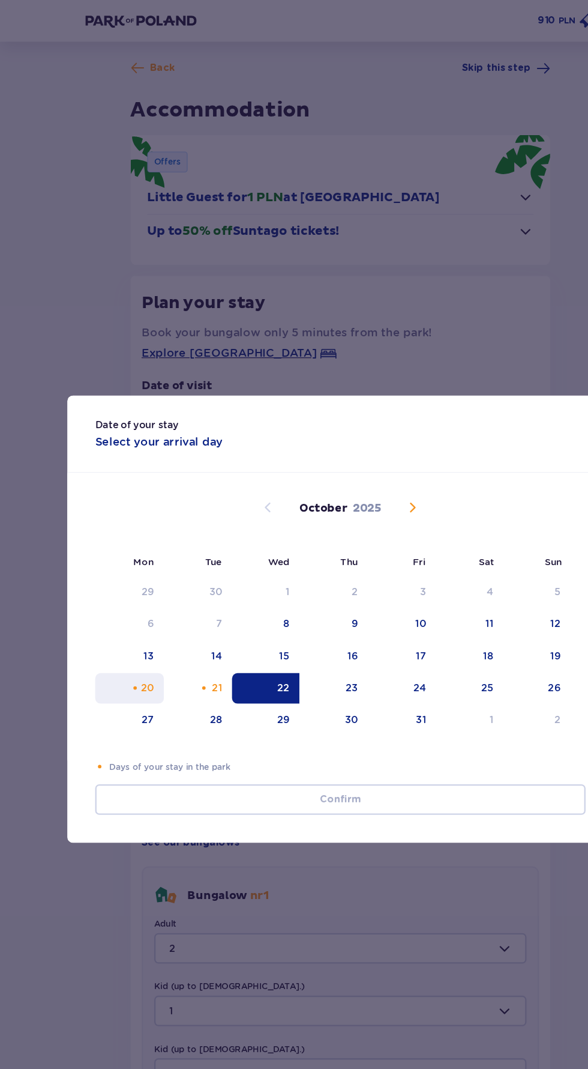
click at [104, 585] on div "20" at bounding box center [111, 594] width 59 height 26
click at [229, 587] on div "22" at bounding box center [229, 594] width 58 height 26
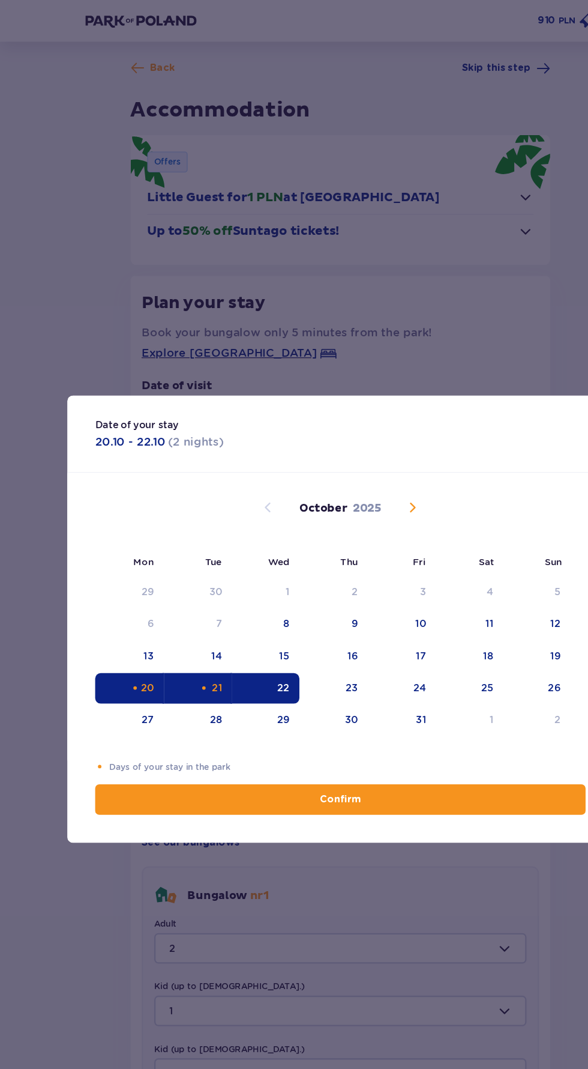
click at [120, 684] on button "Confirm" at bounding box center [294, 690] width 424 height 26
type input "20.10.25 - 22.10.25"
type input "0"
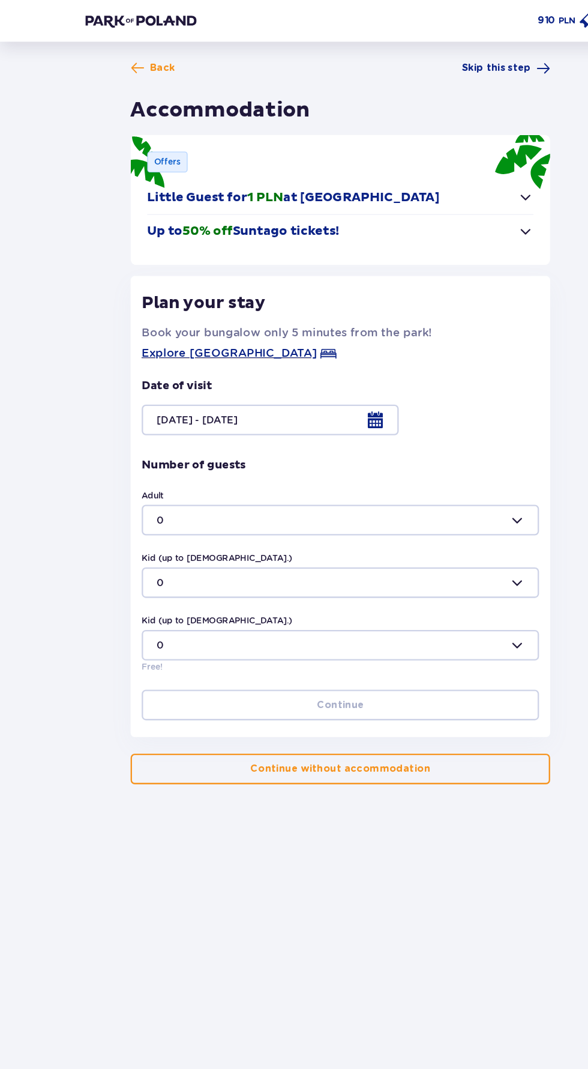
click at [137, 447] on div at bounding box center [293, 449] width 343 height 26
click at [137, 531] on p "2" at bounding box center [138, 531] width 5 height 12
type input "2"
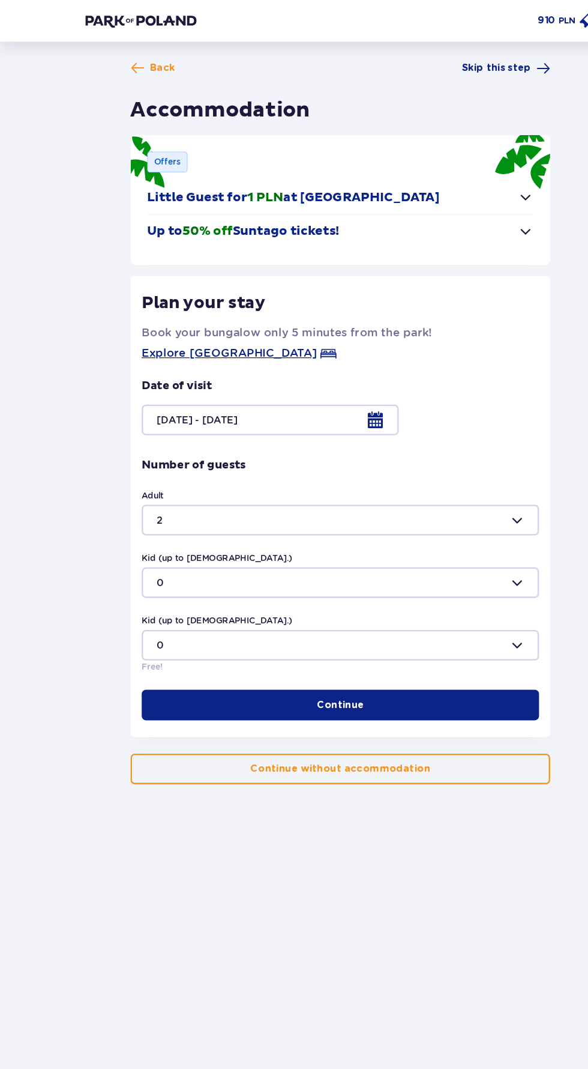
click at [137, 496] on div at bounding box center [293, 503] width 343 height 26
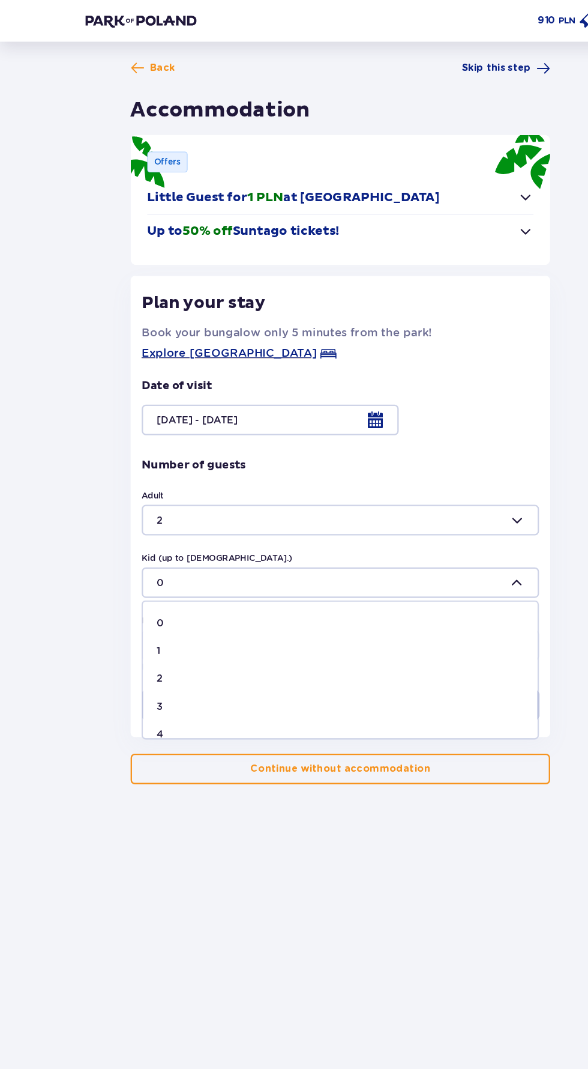
click at [137, 561] on p "1" at bounding box center [138, 561] width 4 height 12
type input "1"
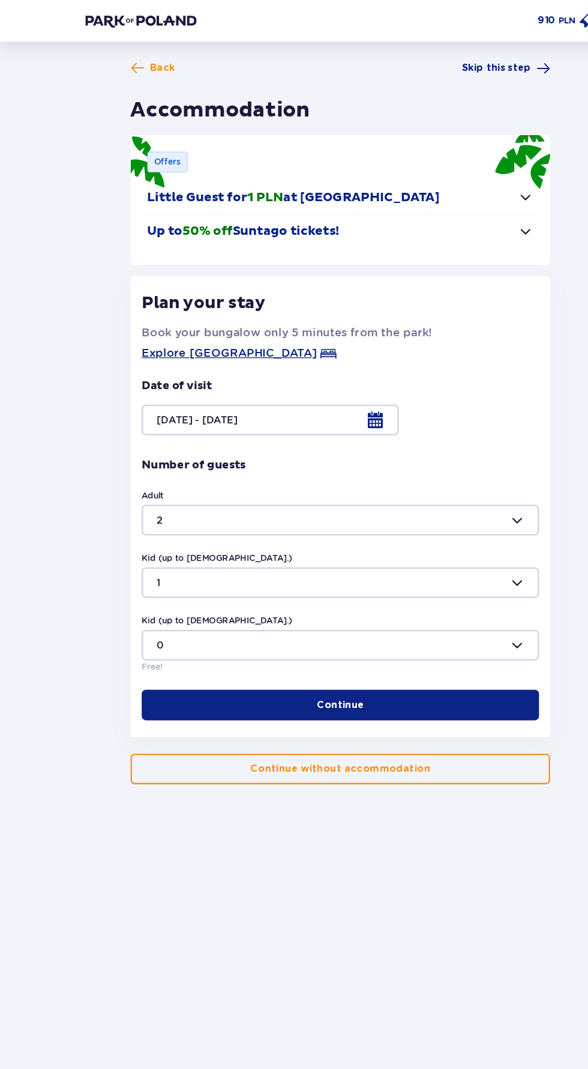
click at [145, 609] on button "Continue" at bounding box center [293, 608] width 343 height 26
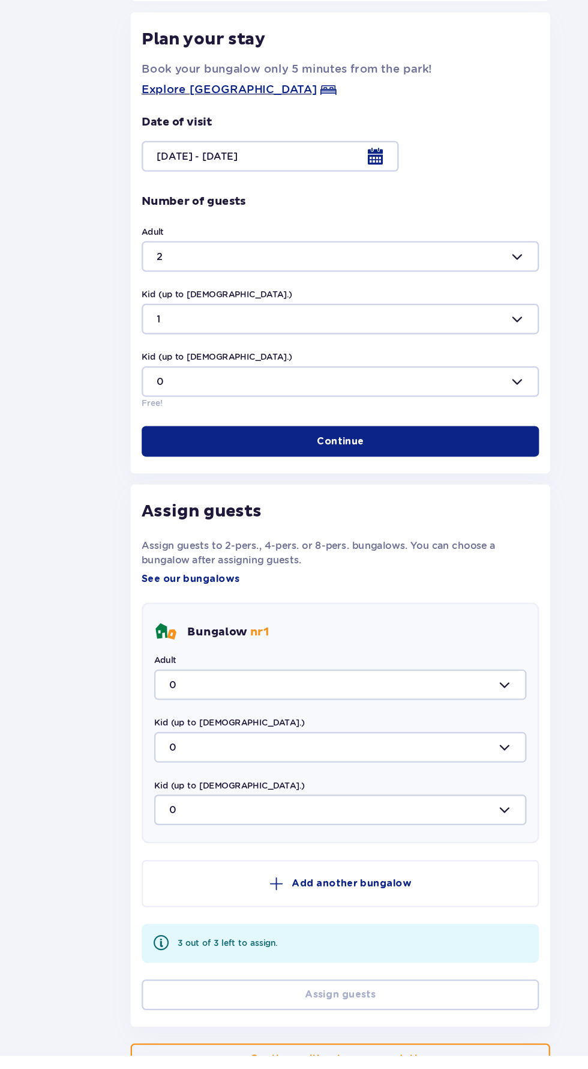
scroll to position [71, 0]
click at [165, 752] on div at bounding box center [294, 748] width 322 height 26
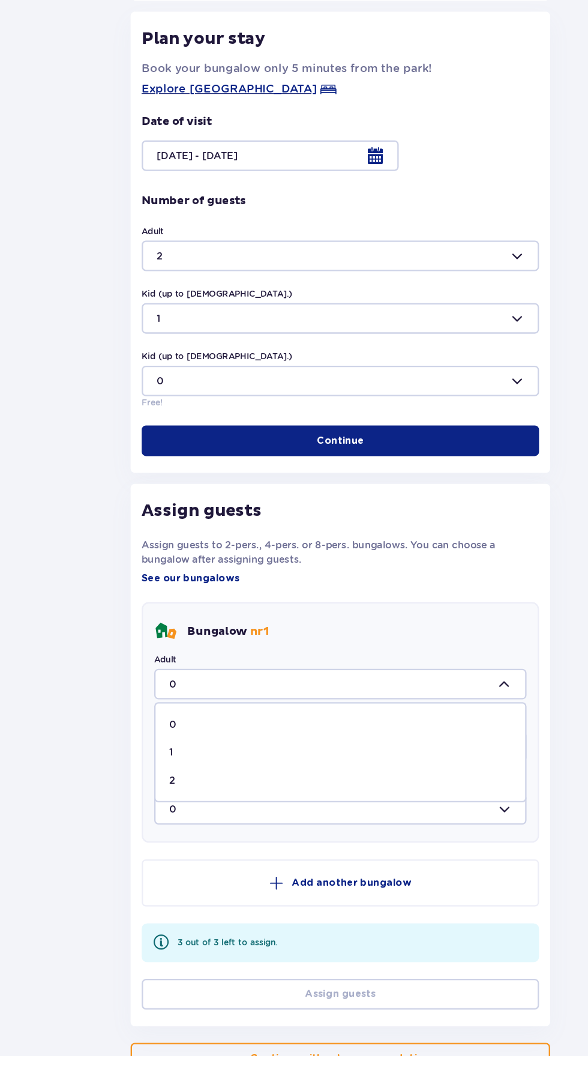
click at [148, 806] on p "1" at bounding box center [148, 807] width 4 height 12
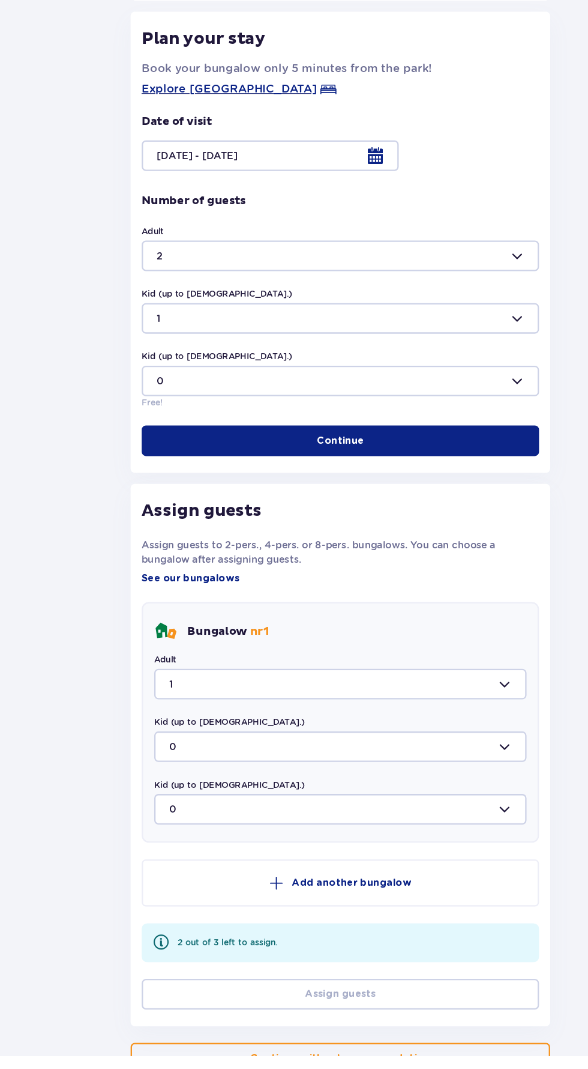
click at [155, 748] on div at bounding box center [294, 748] width 322 height 26
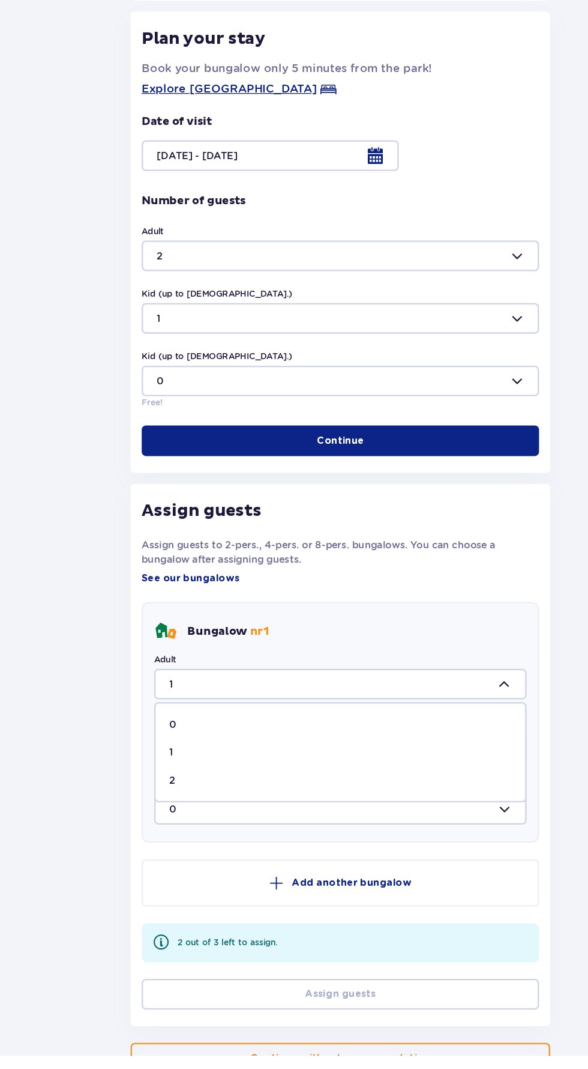
click at [148, 830] on p "2" at bounding box center [148, 831] width 5 height 12
type input "2"
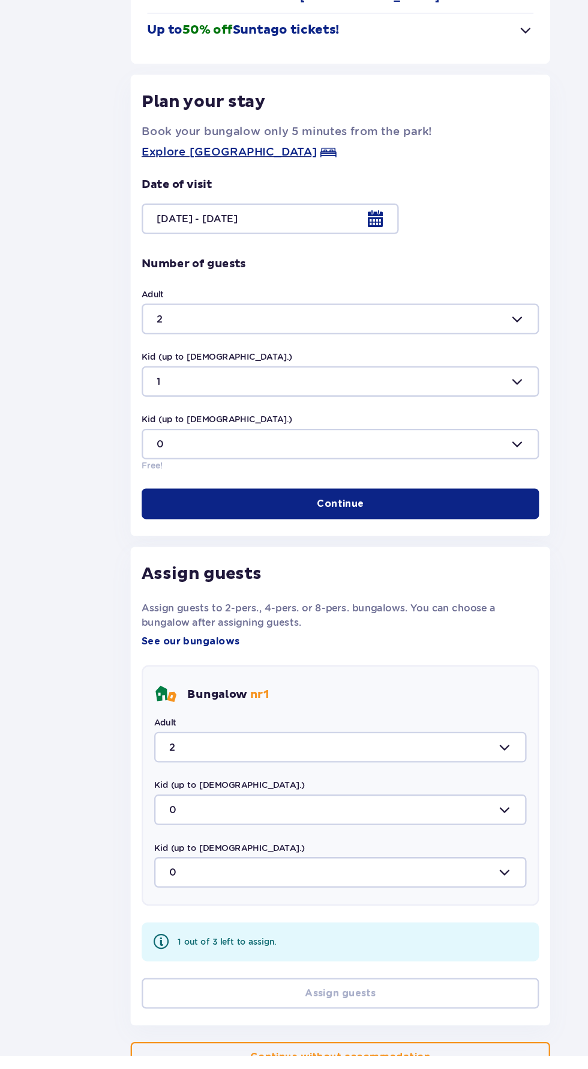
click at [135, 851] on div at bounding box center [294, 856] width 322 height 26
click at [137, 908] on span "1" at bounding box center [293, 915] width 319 height 24
type input "1"
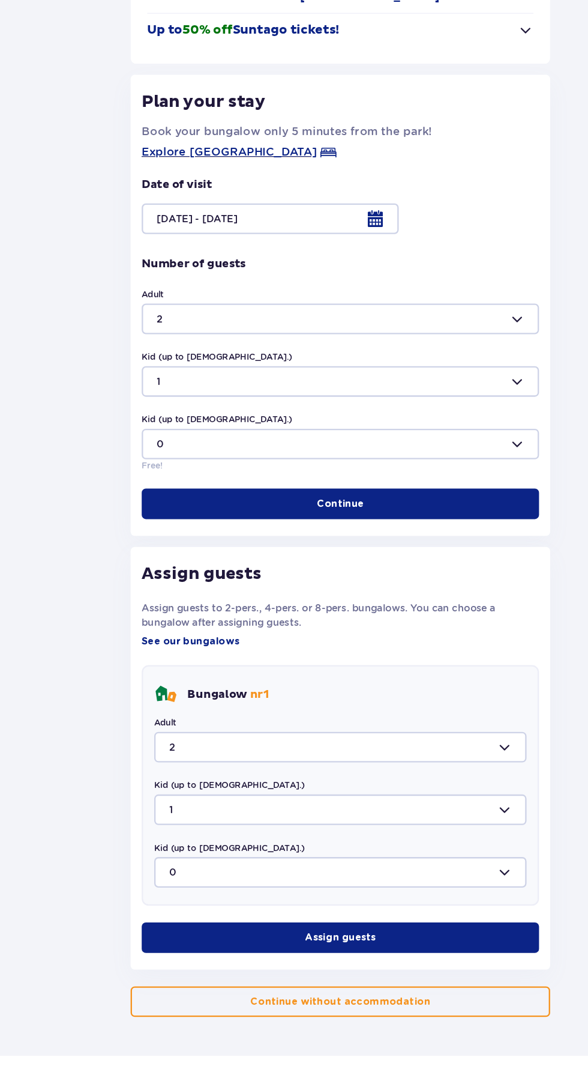
scroll to position [0, 0]
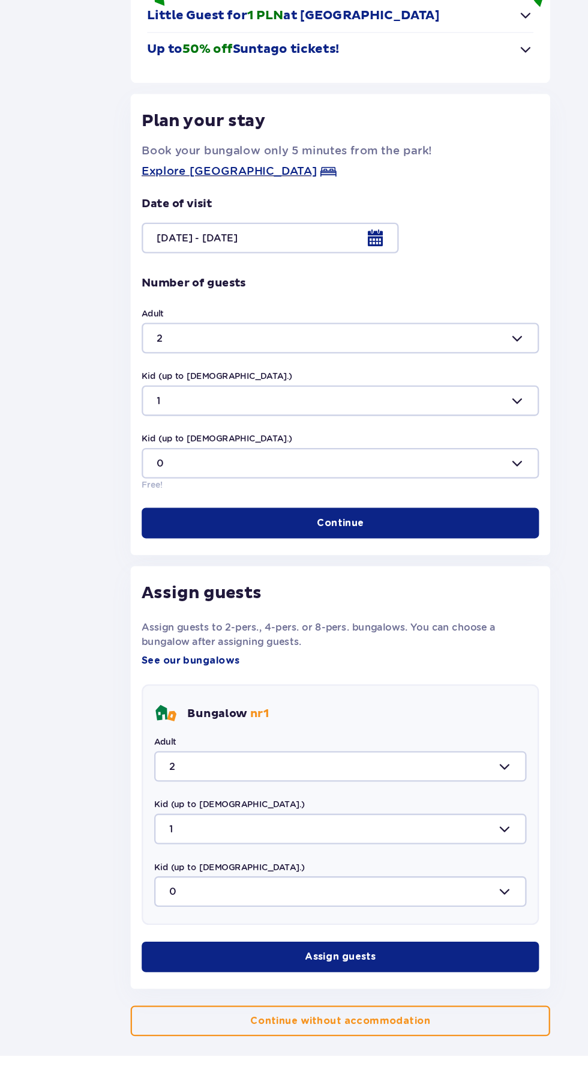
click at [178, 985] on button "Assign guests" at bounding box center [293, 983] width 343 height 26
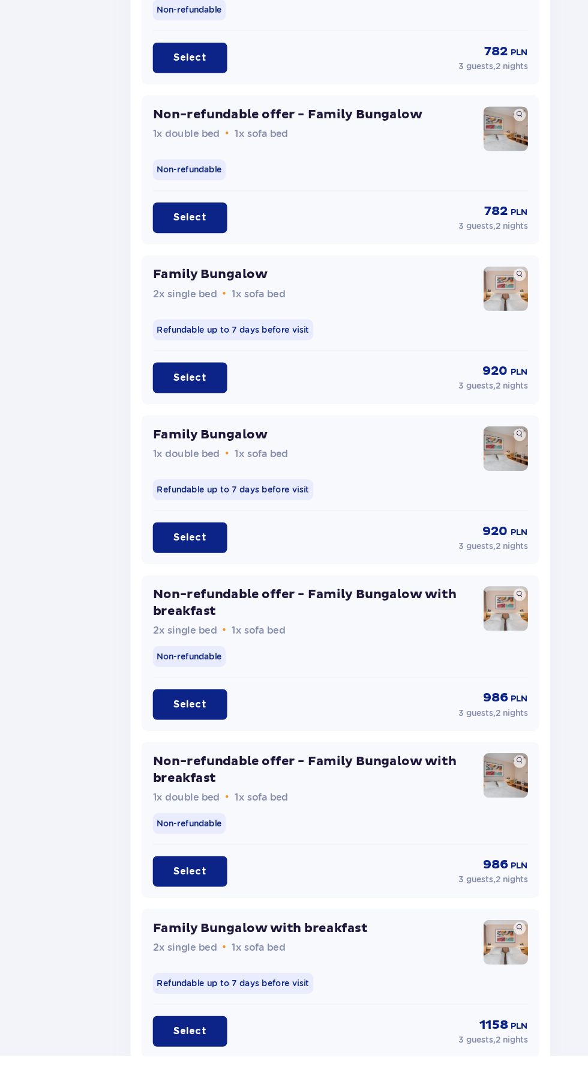
scroll to position [1043, 0]
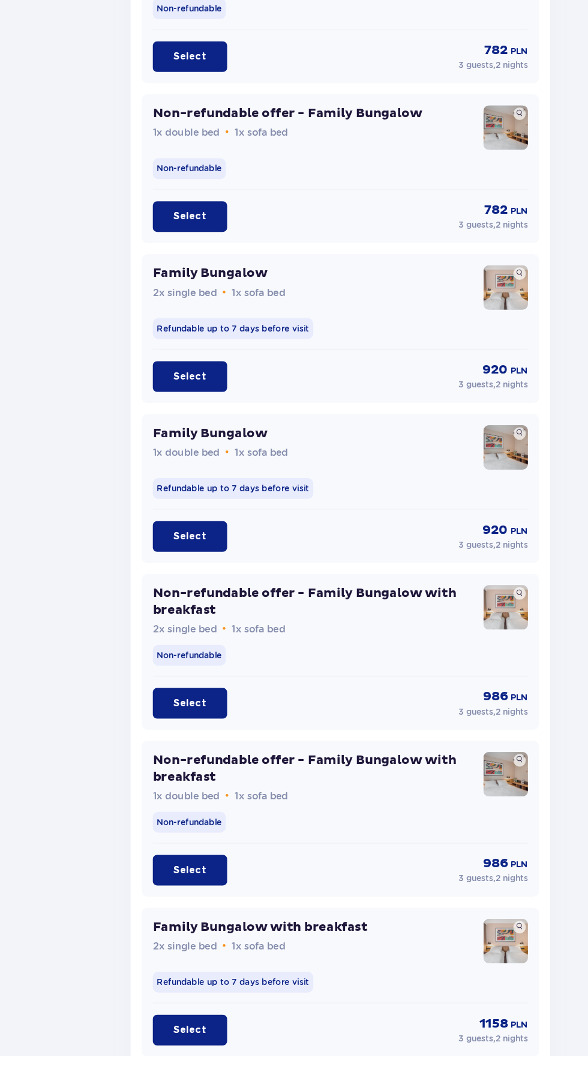
click at [157, 759] on p "Select" at bounding box center [164, 765] width 28 height 12
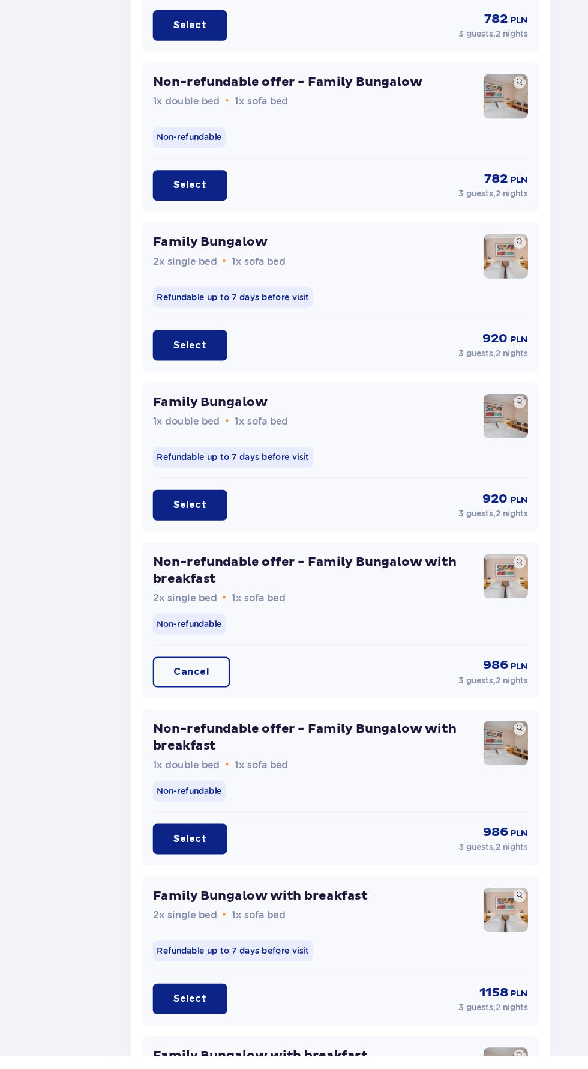
scroll to position [1236, 0]
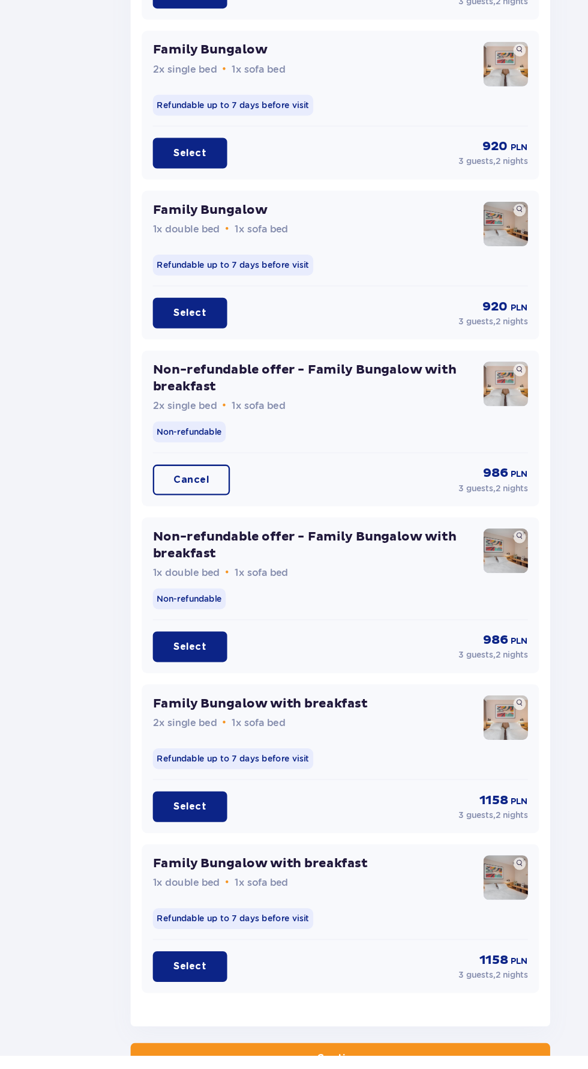
click at [179, 1065] on button "Continue" at bounding box center [294, 1071] width 363 height 26
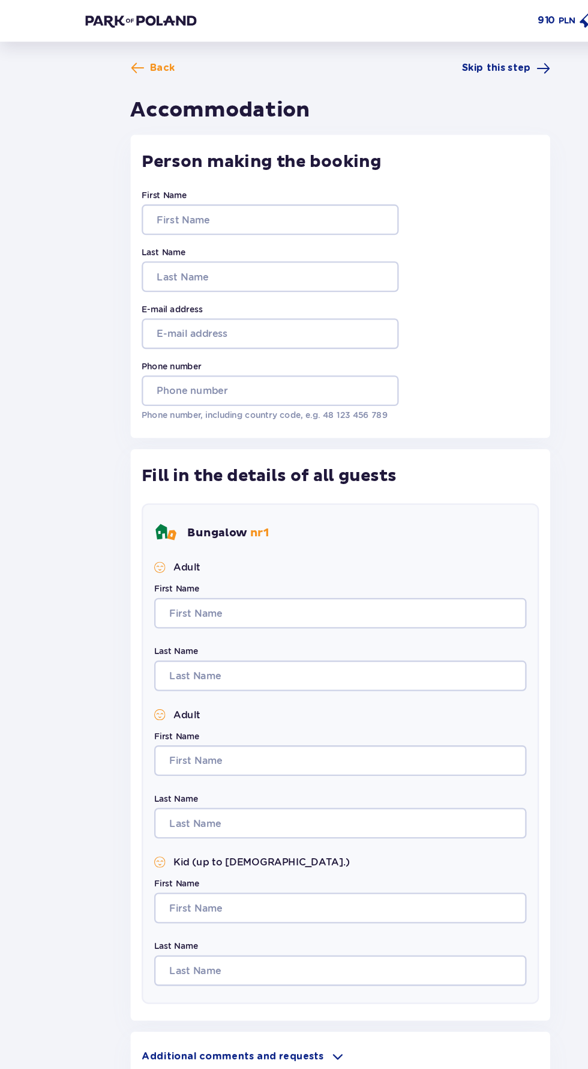
click at [126, 173] on label "First Name" at bounding box center [141, 168] width 39 height 11
click at [126, 176] on input "First Name" at bounding box center [233, 189] width 222 height 26
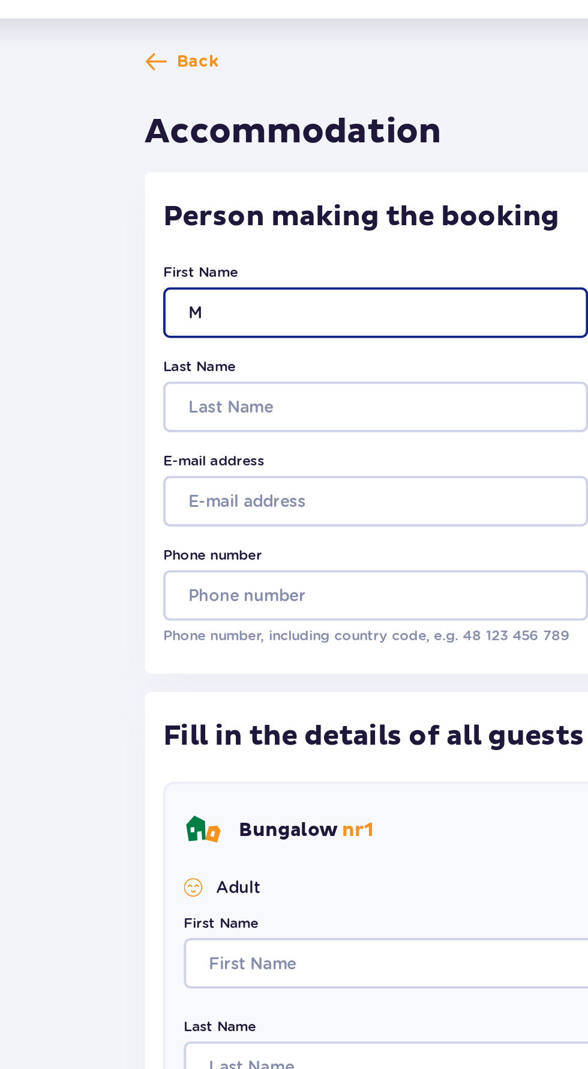
type input "M"
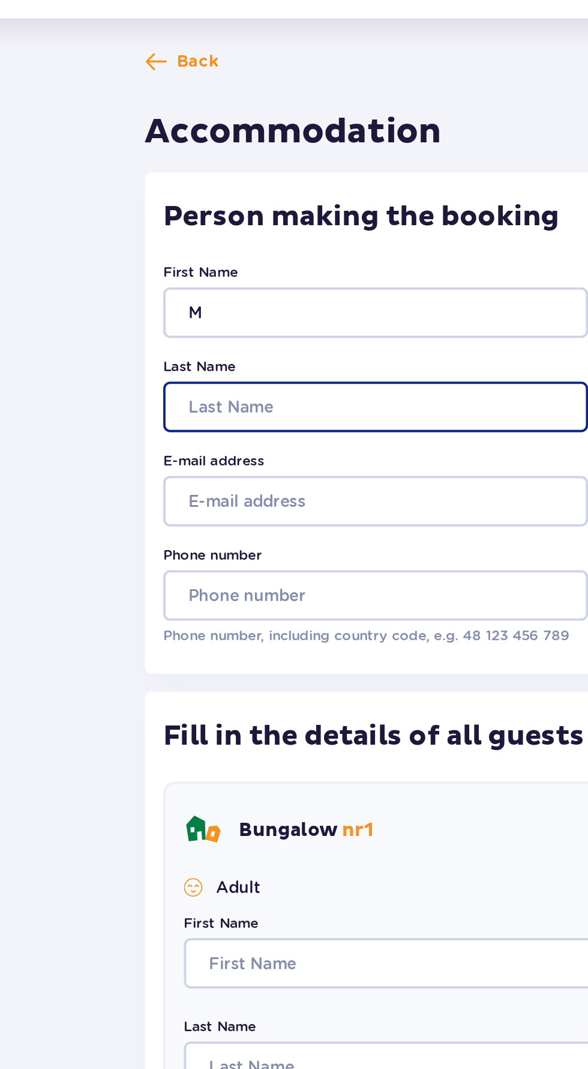
click at [143, 241] on input "Last Name" at bounding box center [233, 239] width 222 height 26
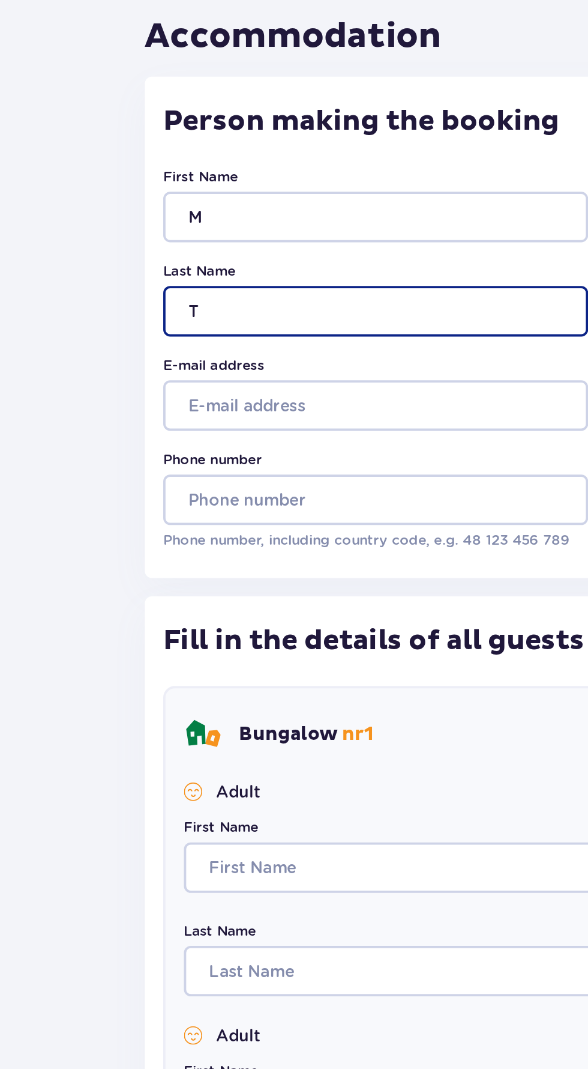
type input "T"
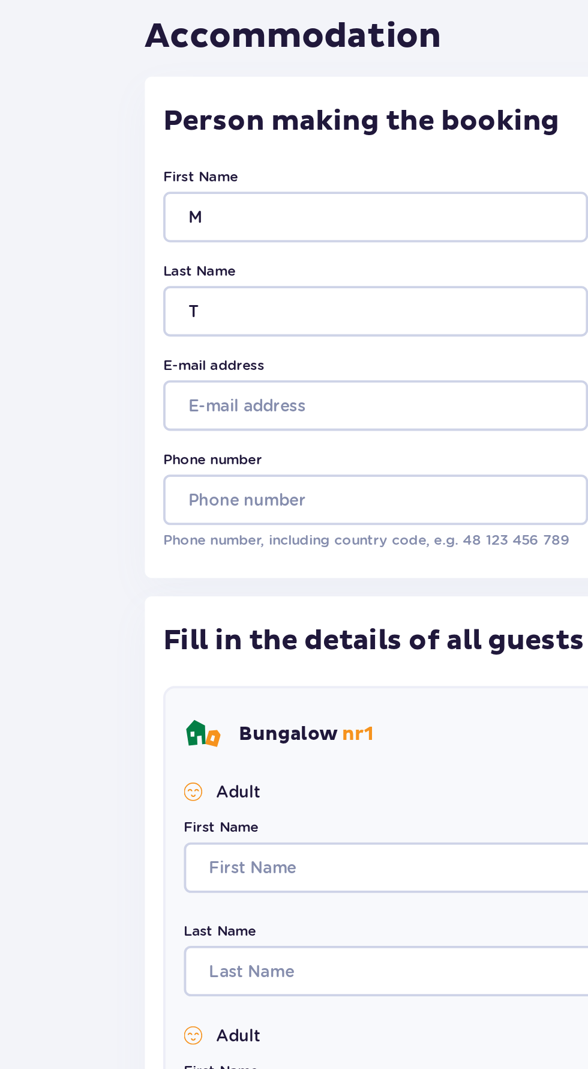
click at [154, 313] on label "Phone number" at bounding box center [148, 316] width 52 height 11
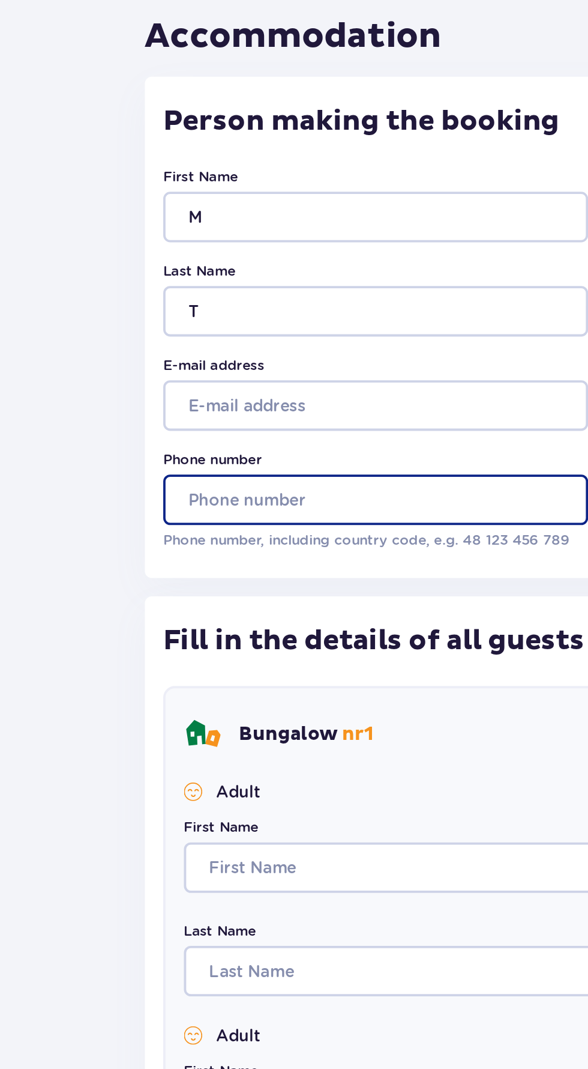
click at [154, 324] on input "Phone number" at bounding box center [233, 337] width 222 height 26
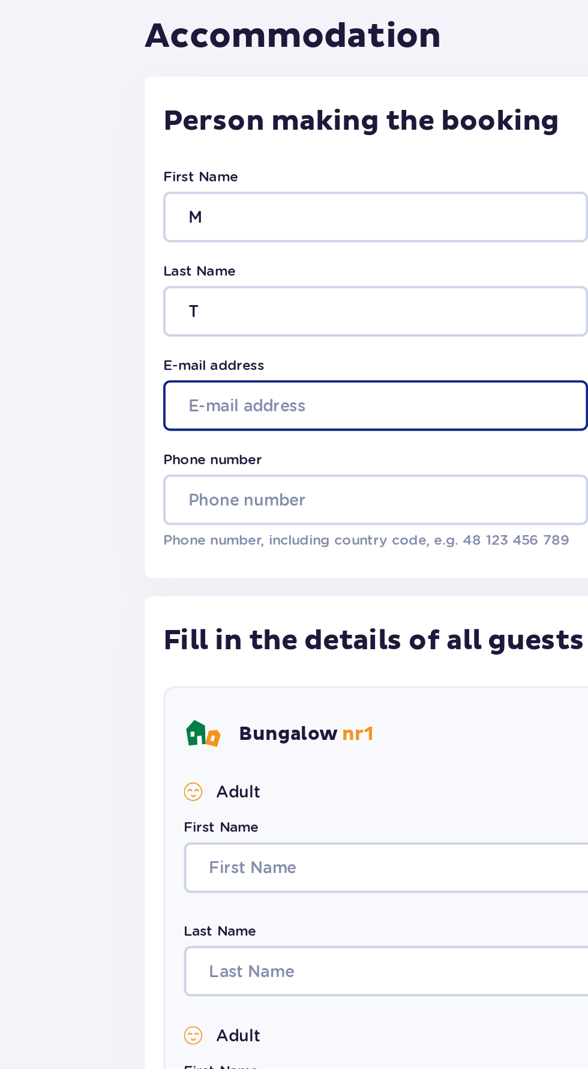
click at [139, 289] on input "E-mail address" at bounding box center [233, 288] width 222 height 26
type input "mt11@inbox.lv"
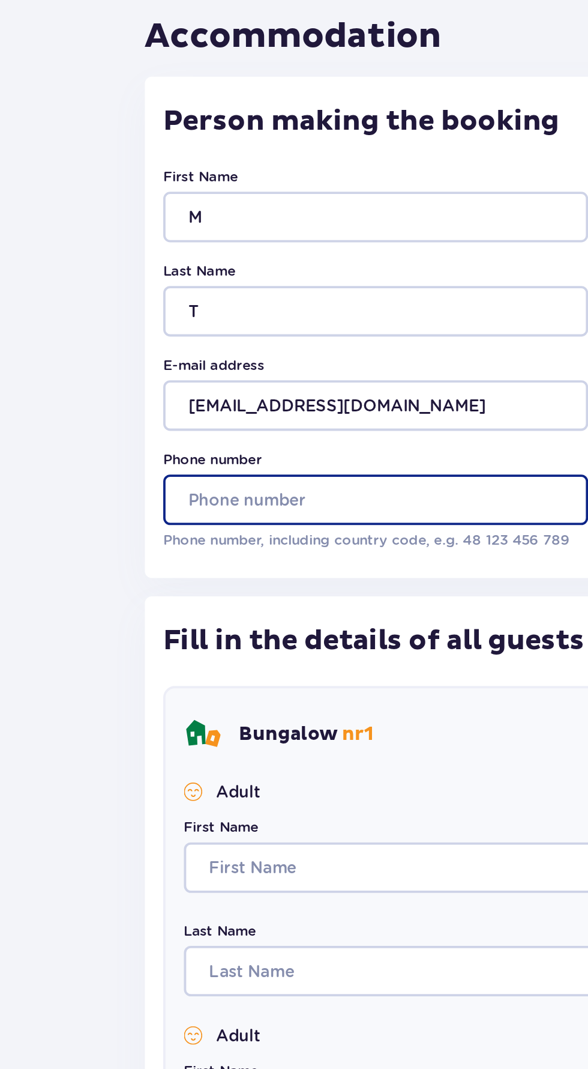
click at [144, 336] on input "Phone number" at bounding box center [233, 337] width 222 height 26
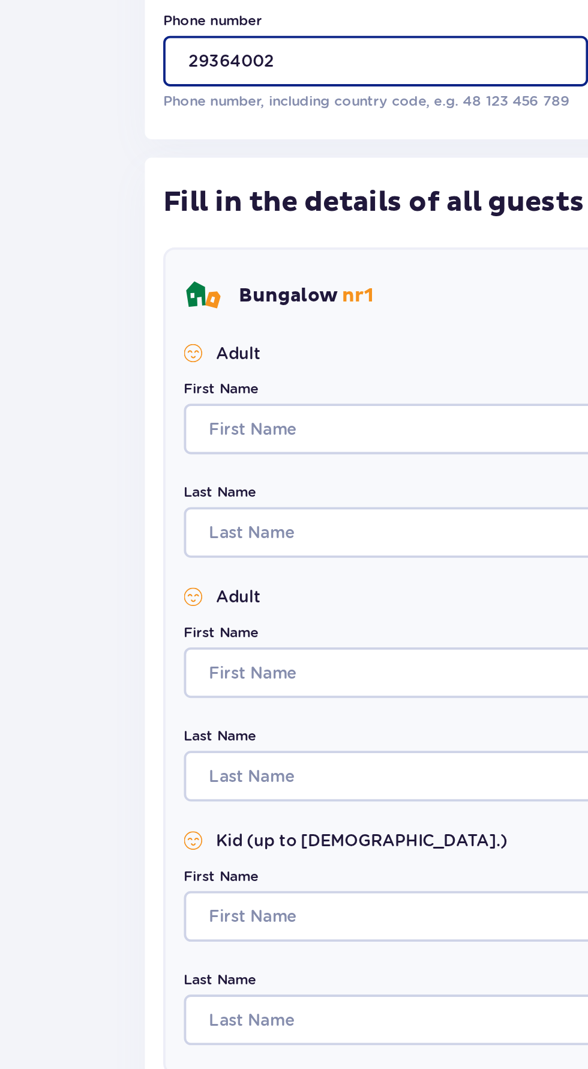
type input "29364002"
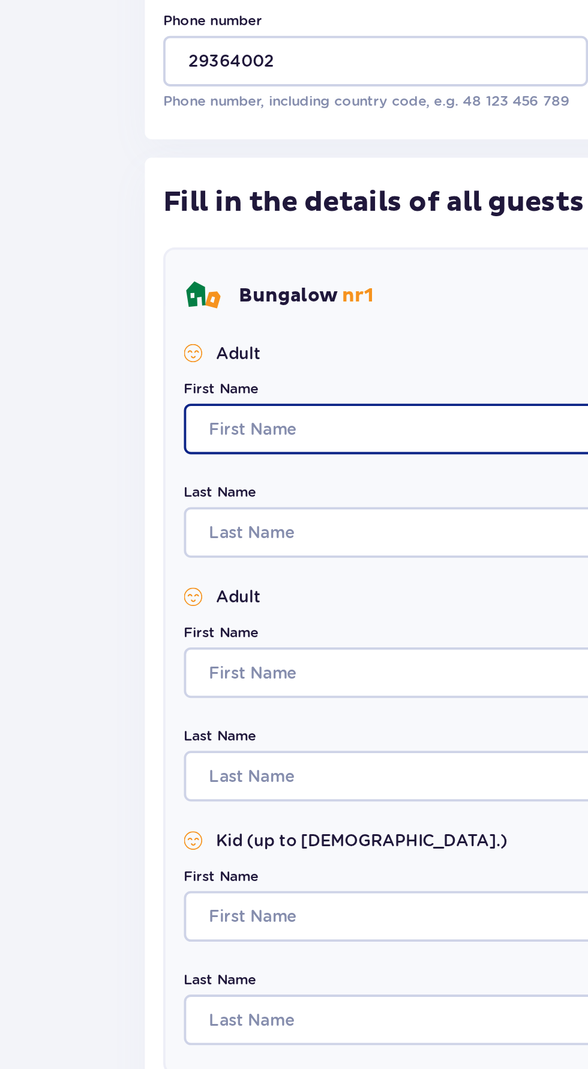
click at [244, 527] on input "First Name" at bounding box center [294, 529] width 322 height 26
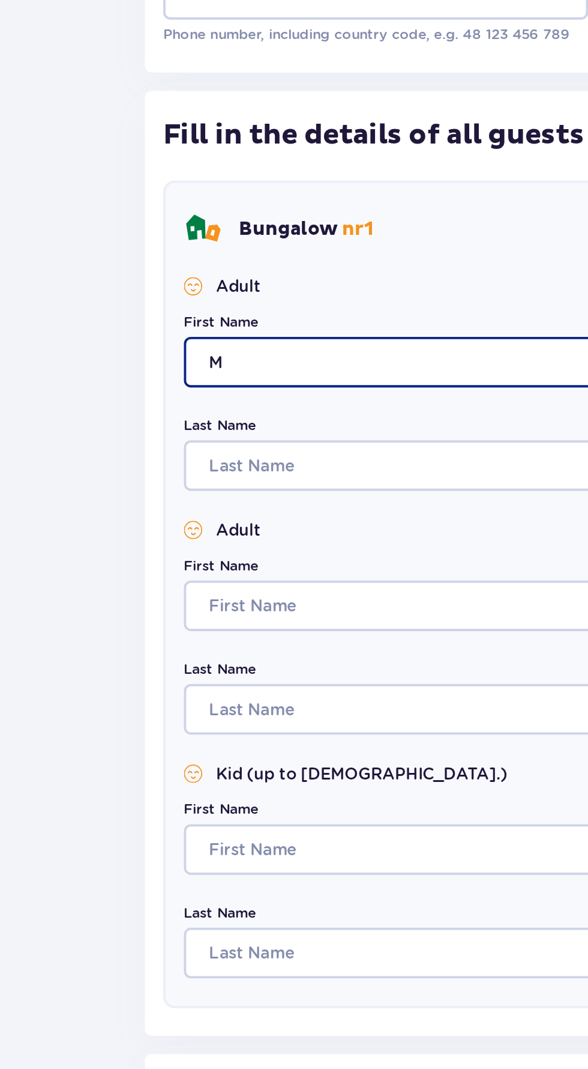
type input "M"
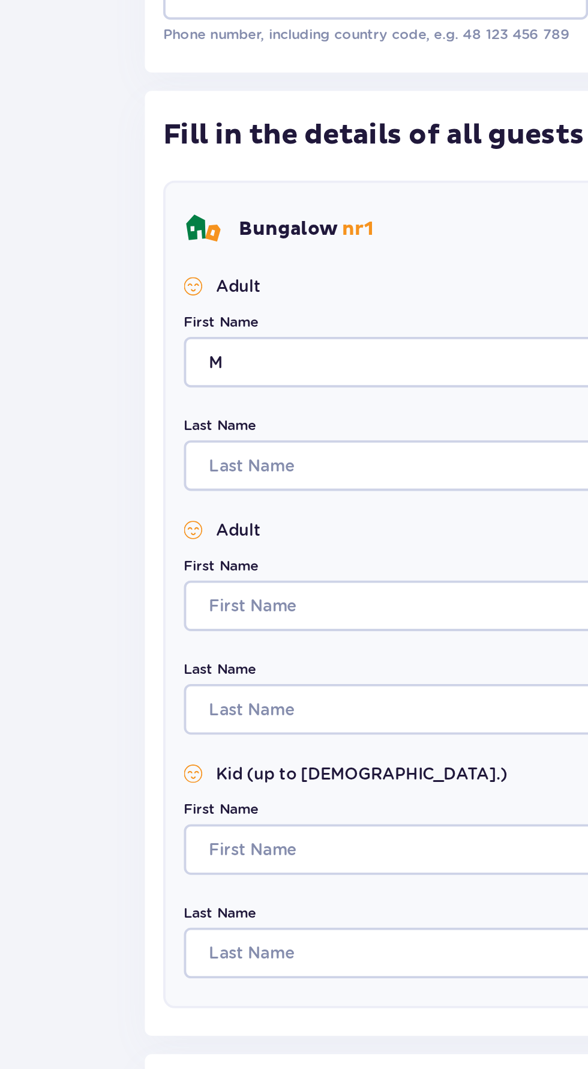
click at [160, 565] on label "Last Name" at bounding box center [152, 562] width 38 height 11
click at [160, 570] on input "Last Name" at bounding box center [294, 583] width 322 height 26
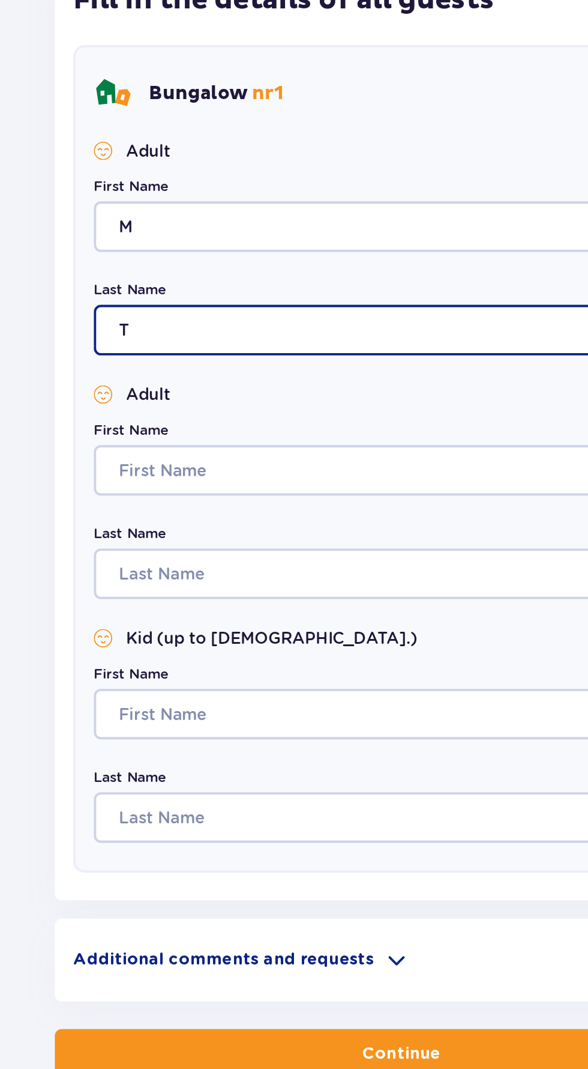
type input "T"
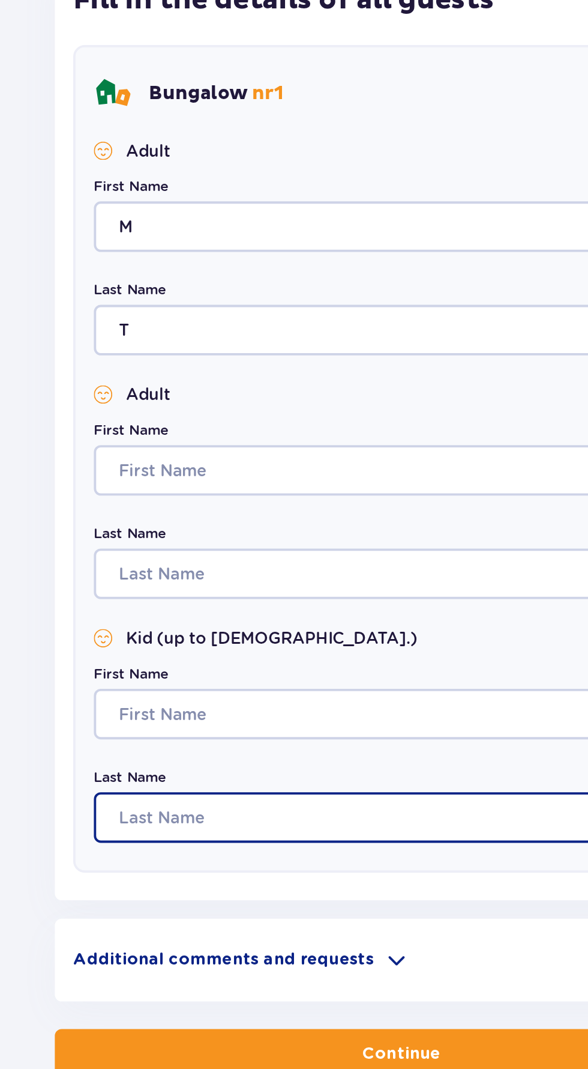
click at [307, 835] on input "Last Name" at bounding box center [294, 838] width 322 height 26
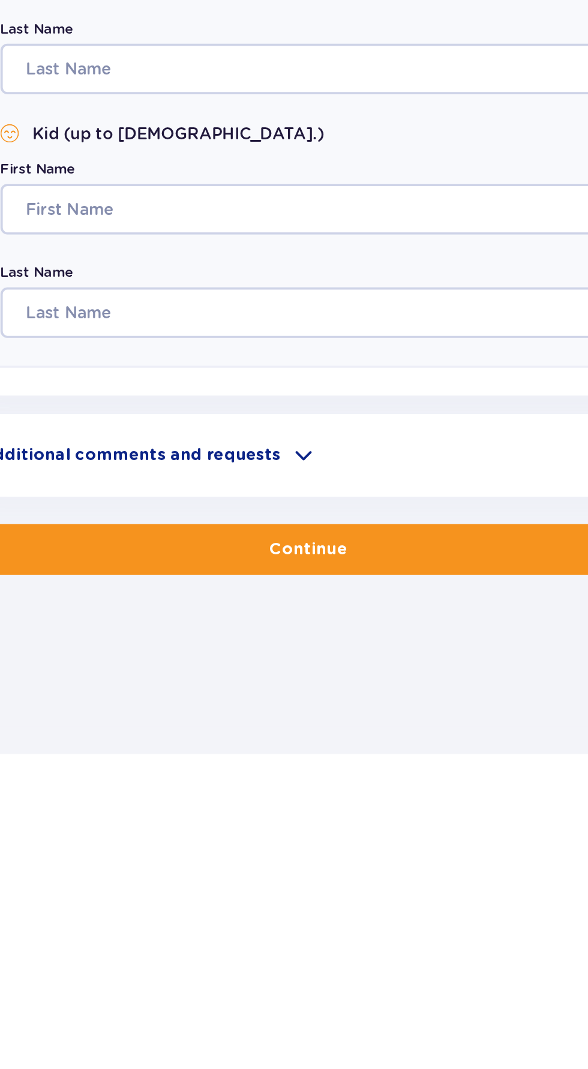
click at [209, 918] on p "Additional comments and requests" at bounding box center [200, 912] width 157 height 12
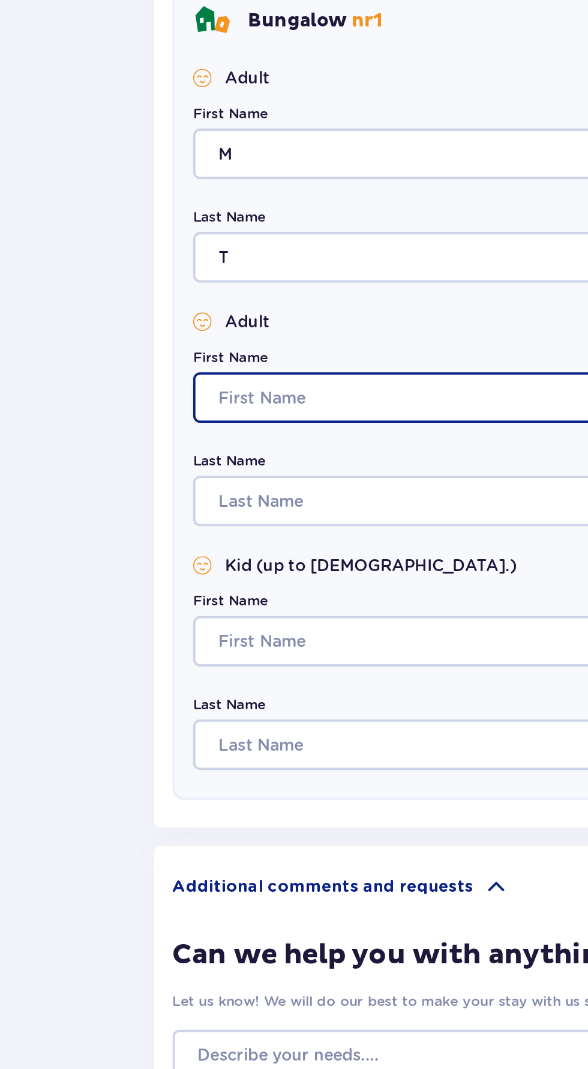
click at [156, 659] on input "First Name" at bounding box center [294, 657] width 322 height 26
type input "A"
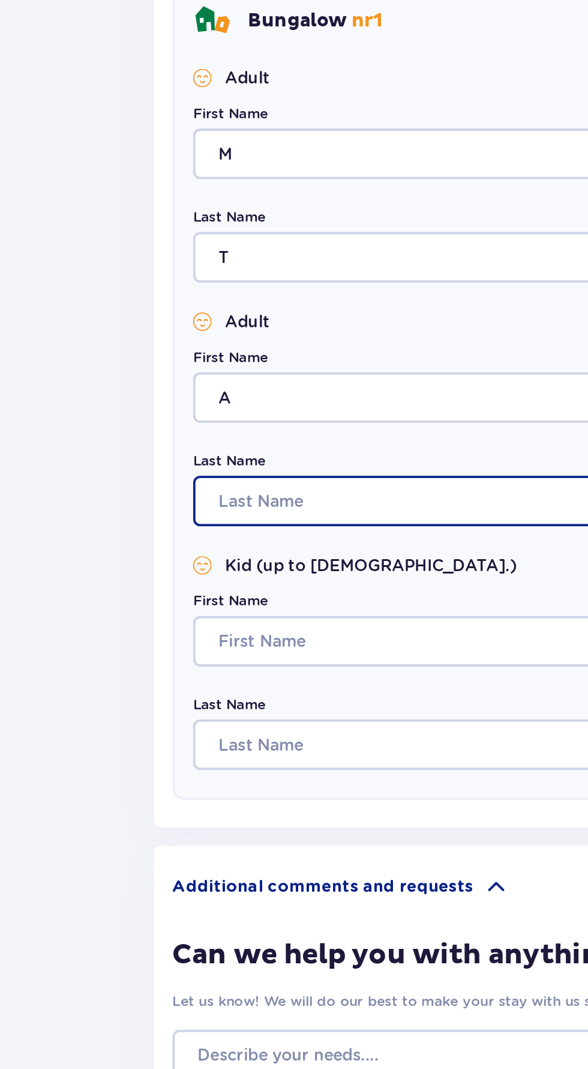
click at [251, 708] on input "Last Name" at bounding box center [294, 711] width 322 height 26
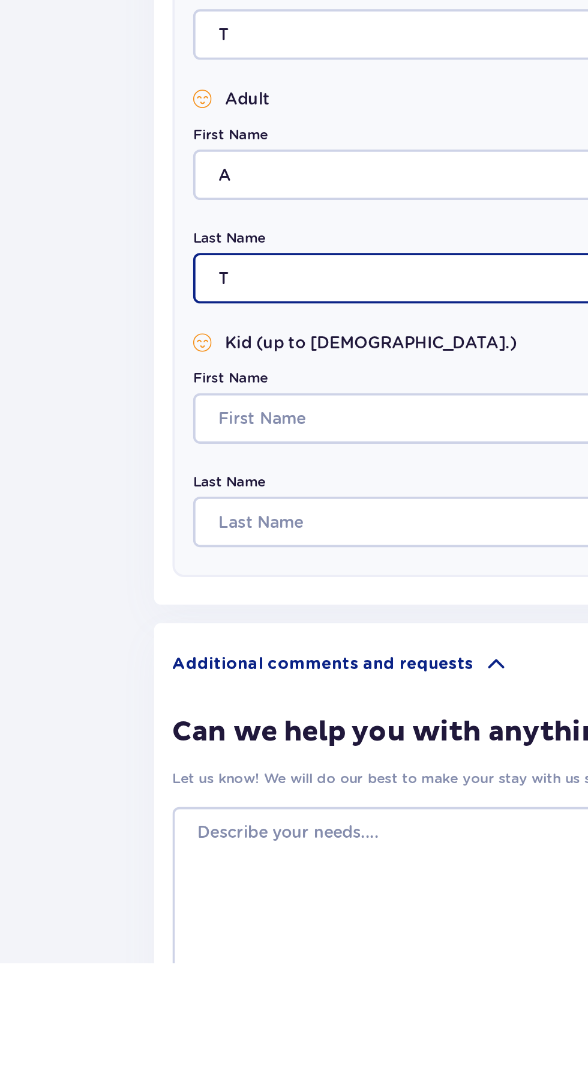
type input "T"
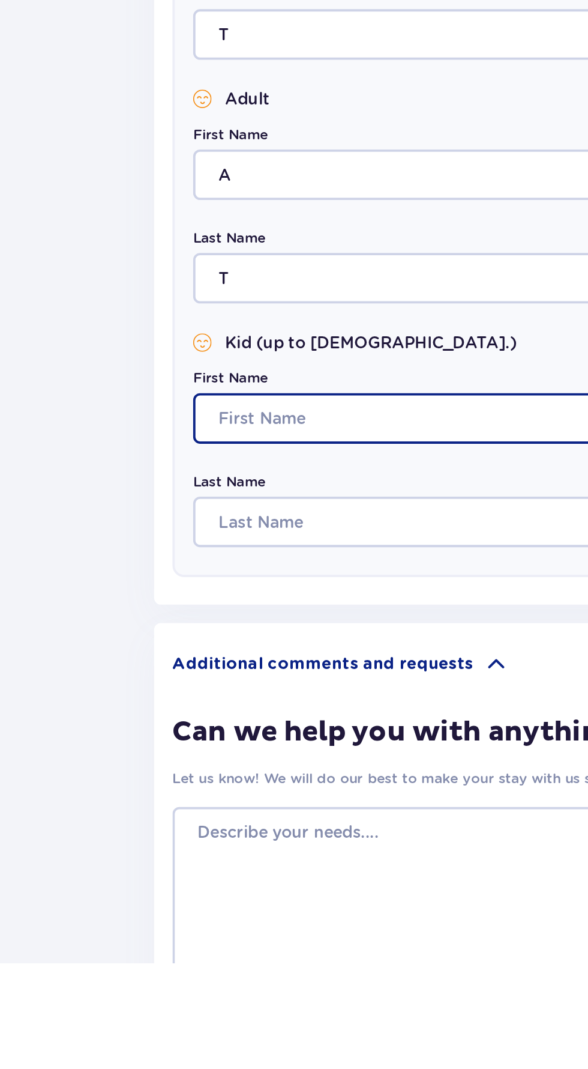
click at [275, 781] on input "First Name" at bounding box center [294, 784] width 322 height 26
type input "E"
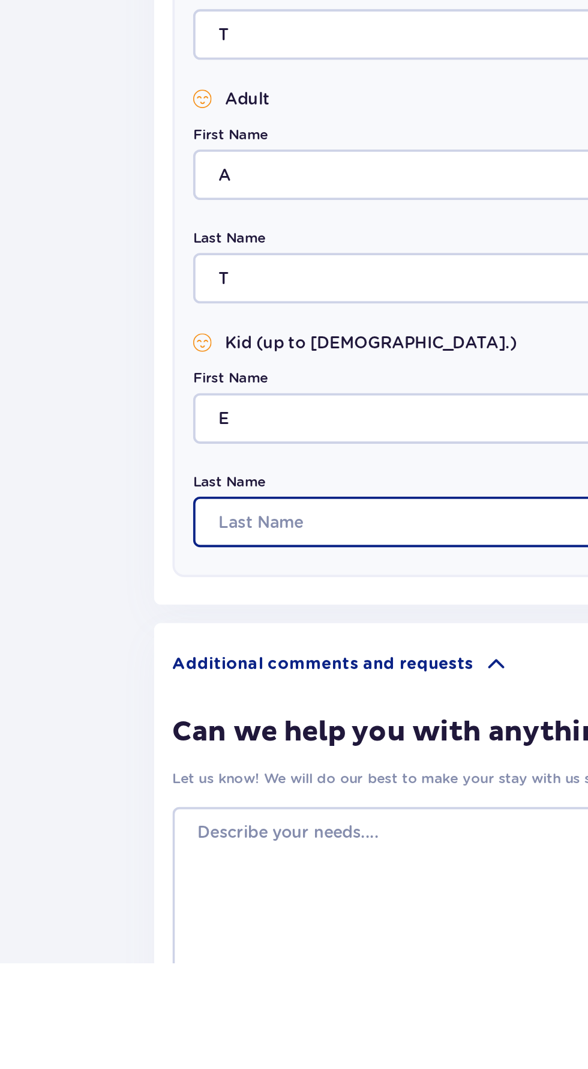
click at [264, 842] on input "Last Name" at bounding box center [294, 838] width 322 height 26
click at [230, 838] on input "Last Name" at bounding box center [294, 838] width 322 height 26
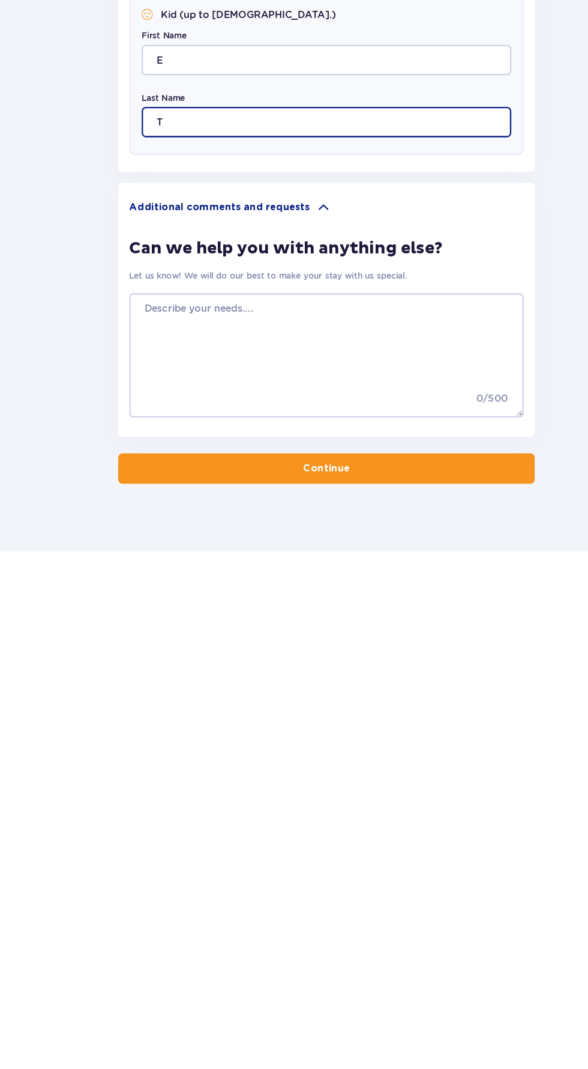
scroll to position [155, 0]
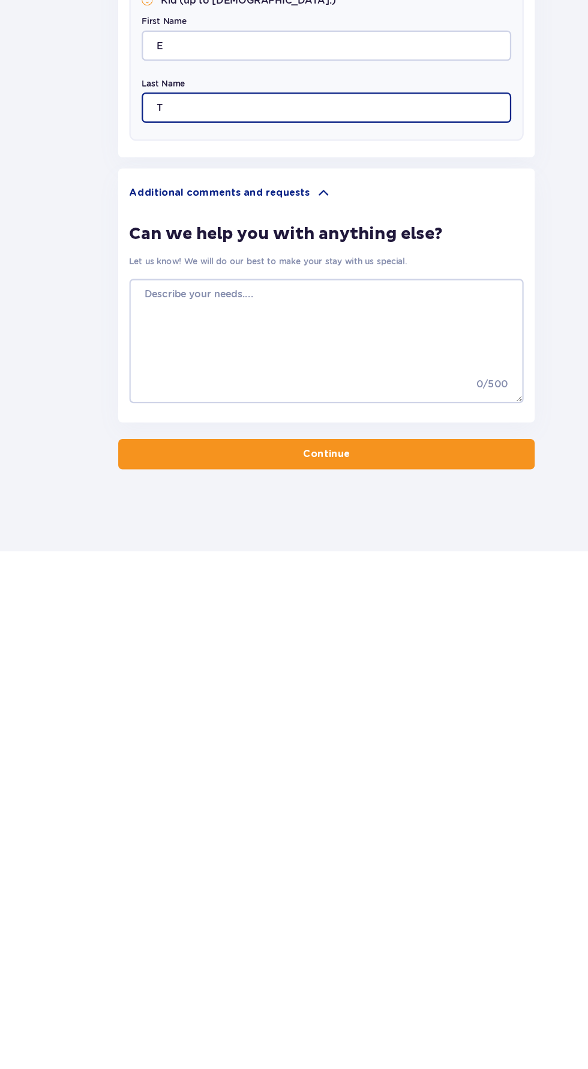
type input "T"
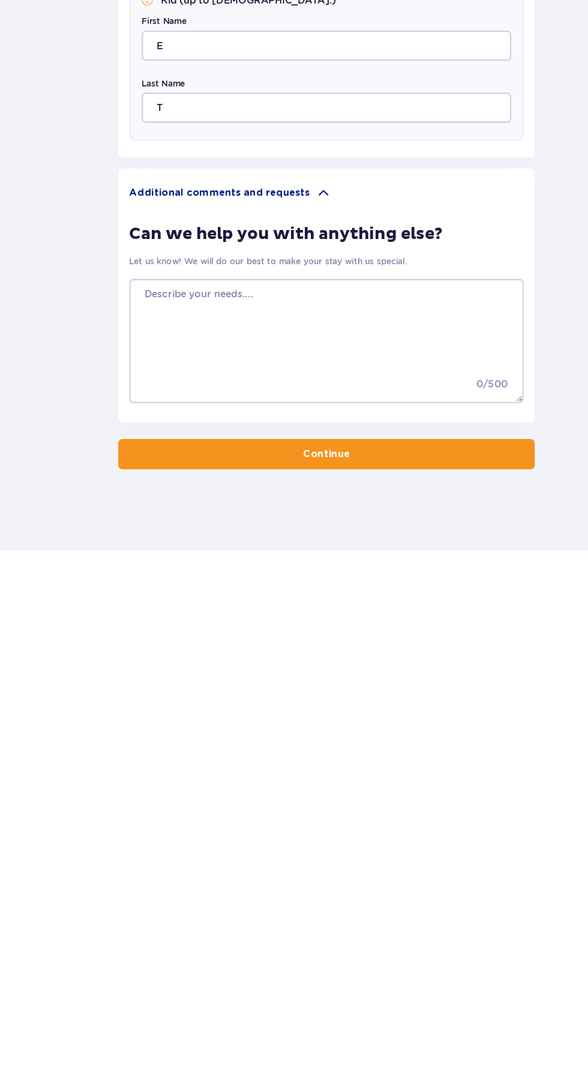
click at [363, 975] on button "Continue" at bounding box center [294, 984] width 363 height 26
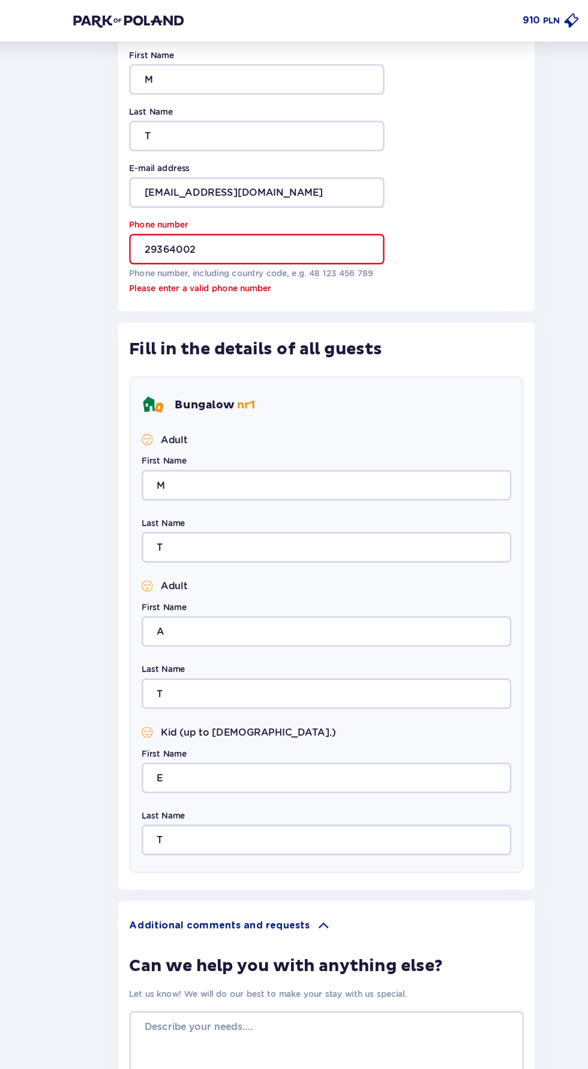
click at [122, 195] on label "Phone number" at bounding box center [148, 195] width 52 height 11
click at [122, 203] on input "29364002" at bounding box center [233, 216] width 222 height 26
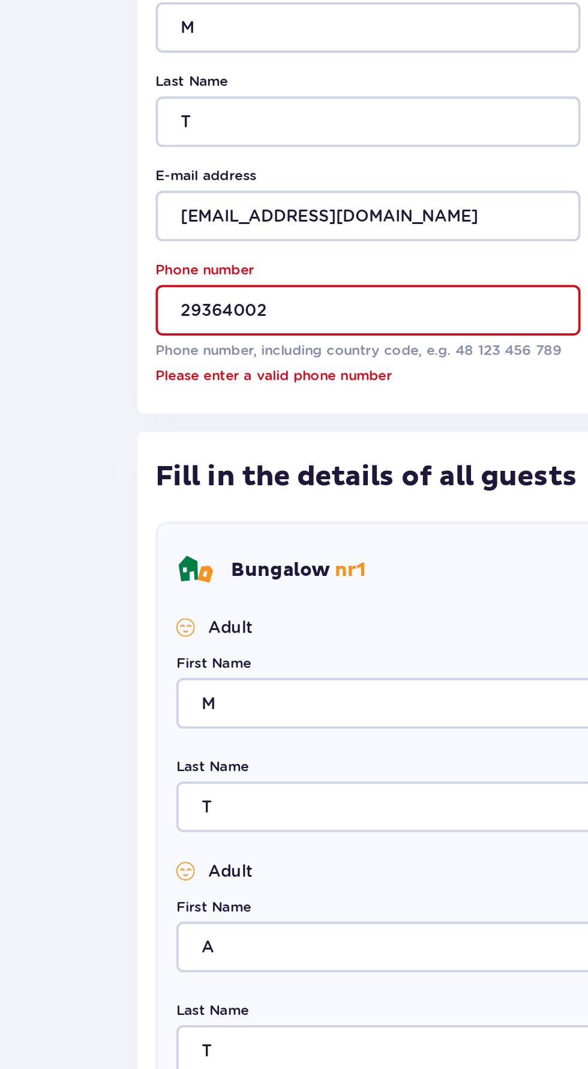
scroll to position [121, 0]
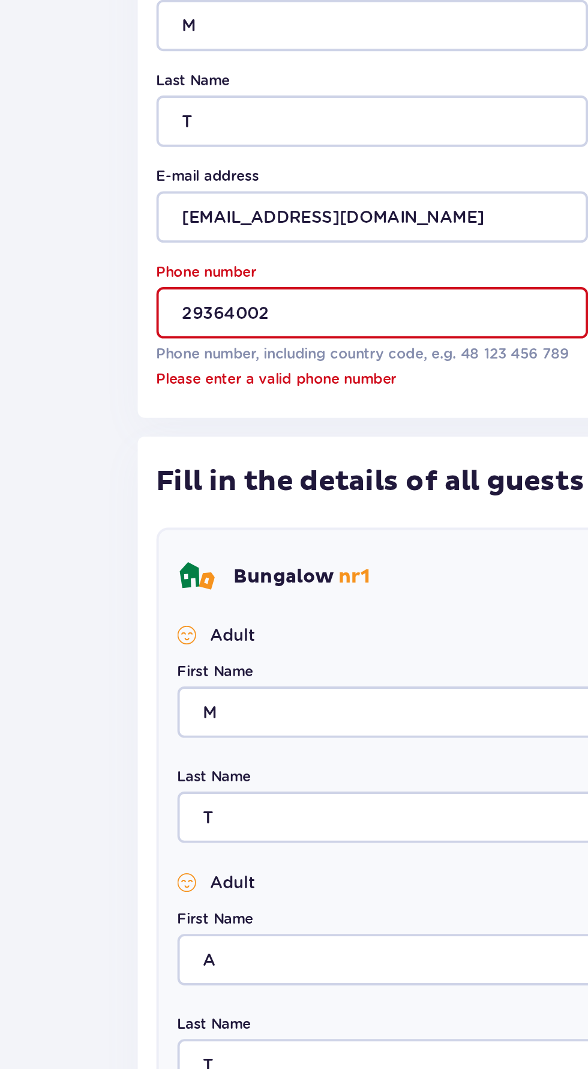
click at [111, 187] on div "Back Skip this step Accommodation Person making the booking First Name M Last N…" at bounding box center [294, 488] width 382 height 1113
click at [135, 216] on input "29364002" at bounding box center [233, 216] width 222 height 26
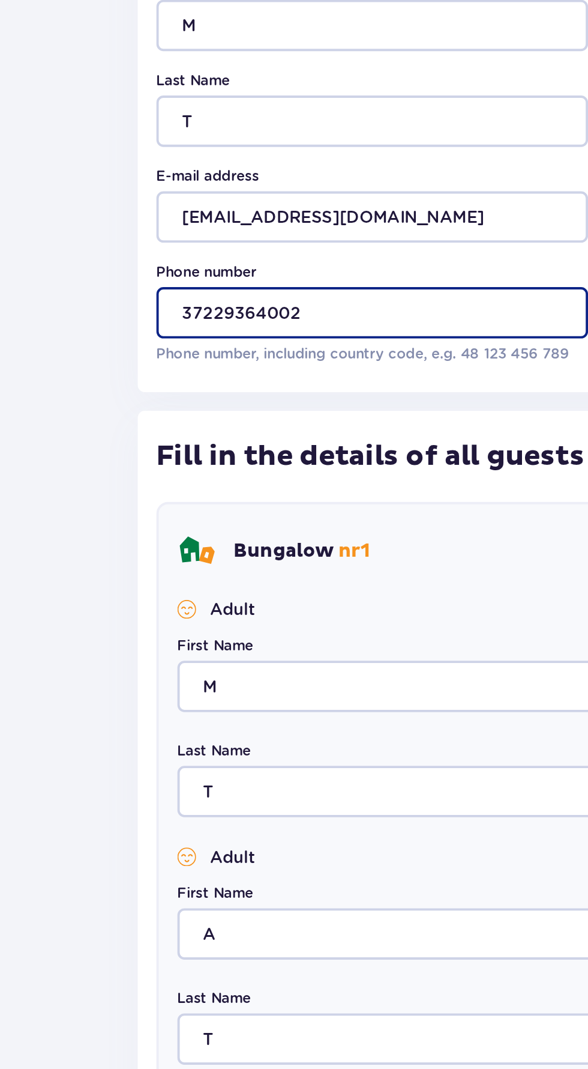
type input "37229364002"
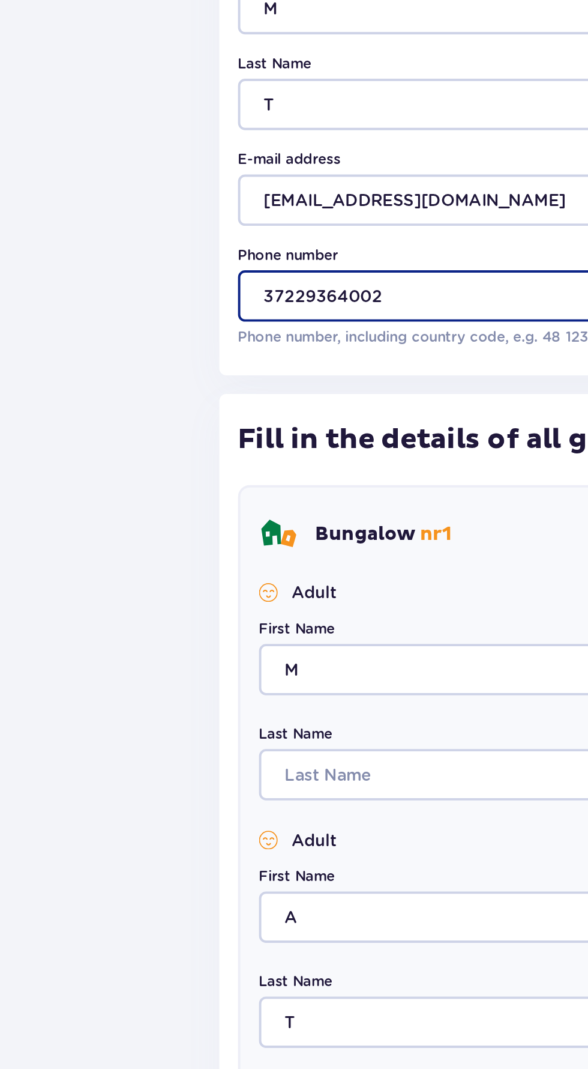
click at [143, 219] on input "37229364002" at bounding box center [233, 216] width 222 height 26
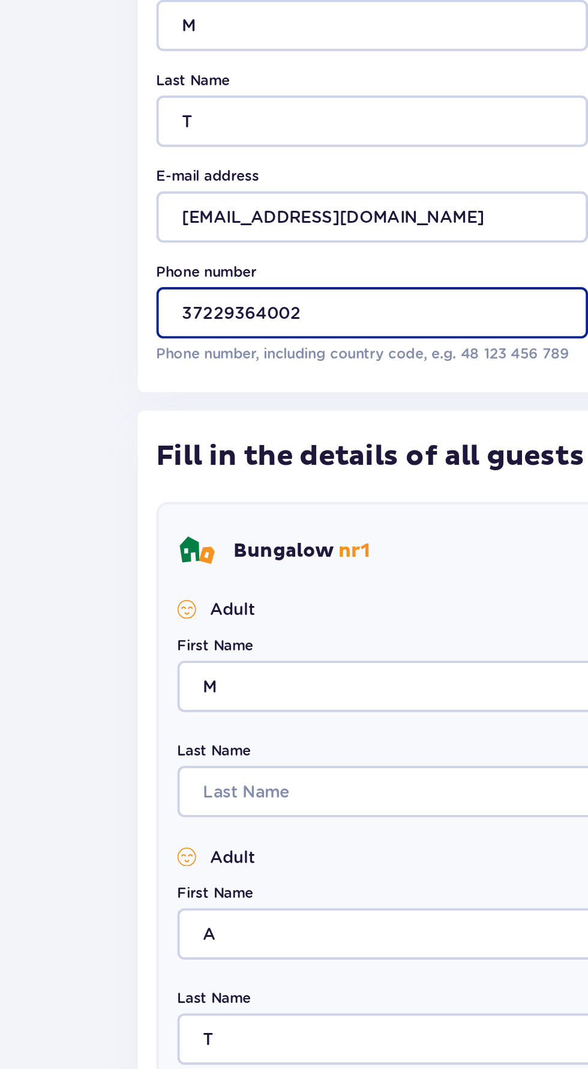
click at [146, 213] on input "37229364002" at bounding box center [233, 216] width 222 height 26
click at [153, 215] on input "37229364002" at bounding box center [233, 216] width 222 height 26
click at [151, 220] on input "37229364002" at bounding box center [233, 216] width 222 height 26
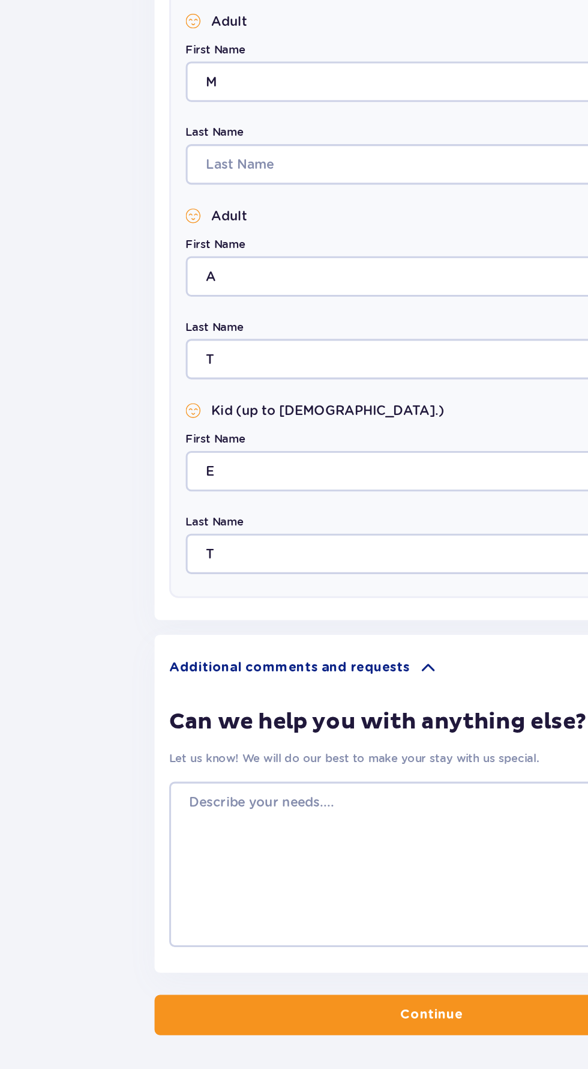
scroll to position [155, 0]
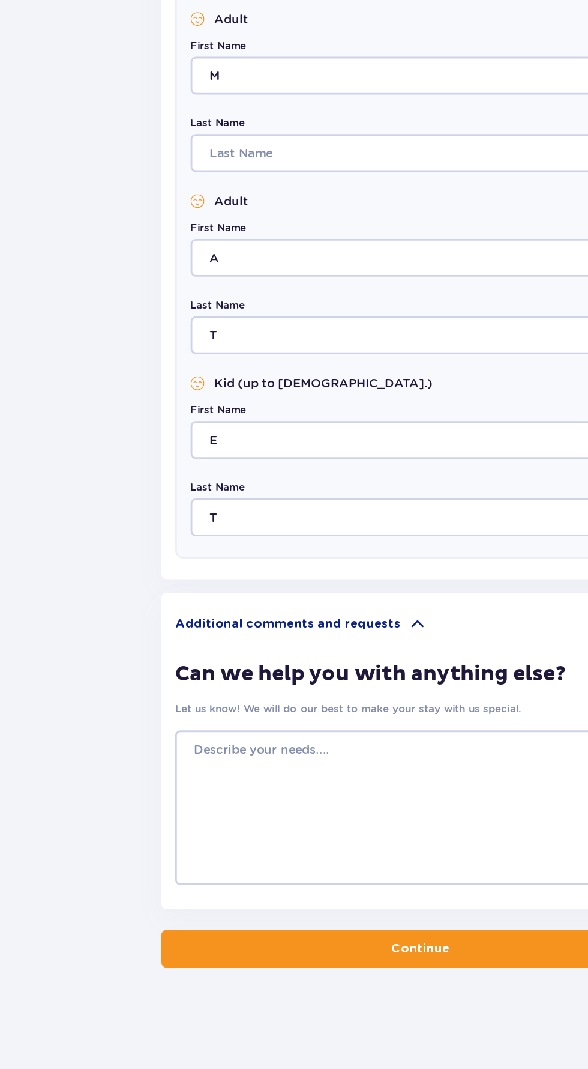
type input "0037129364002"
click at [282, 988] on p "Continue" at bounding box center [294, 984] width 41 height 12
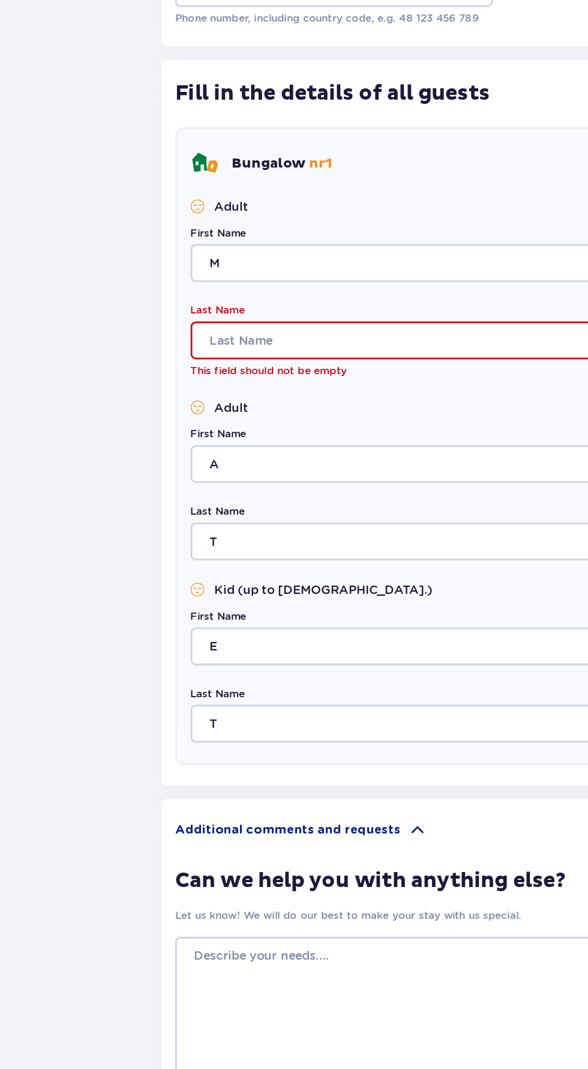
click at [149, 412] on input "Last Name" at bounding box center [294, 415] width 322 height 26
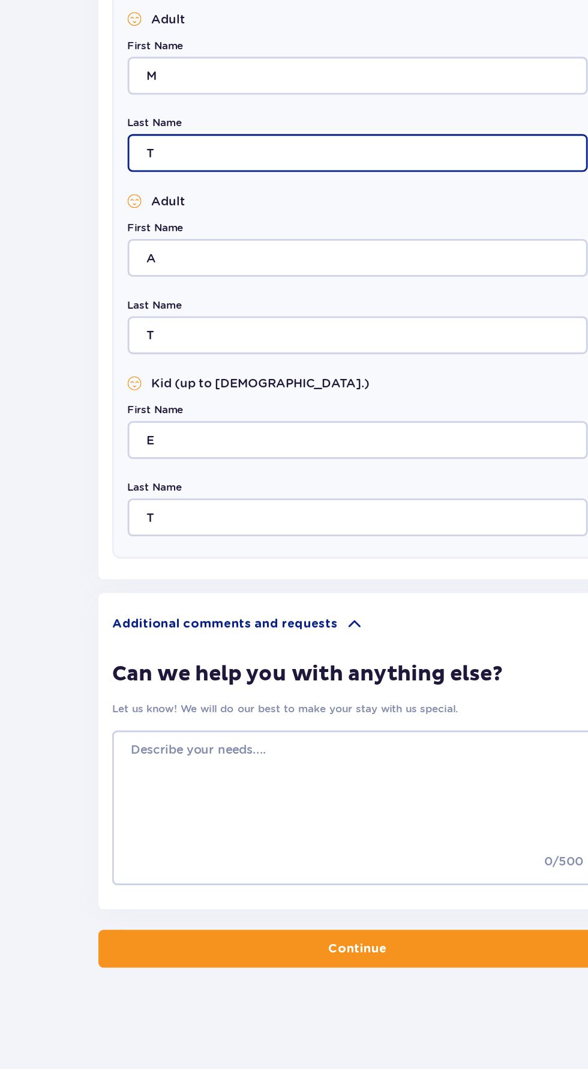
type input "T"
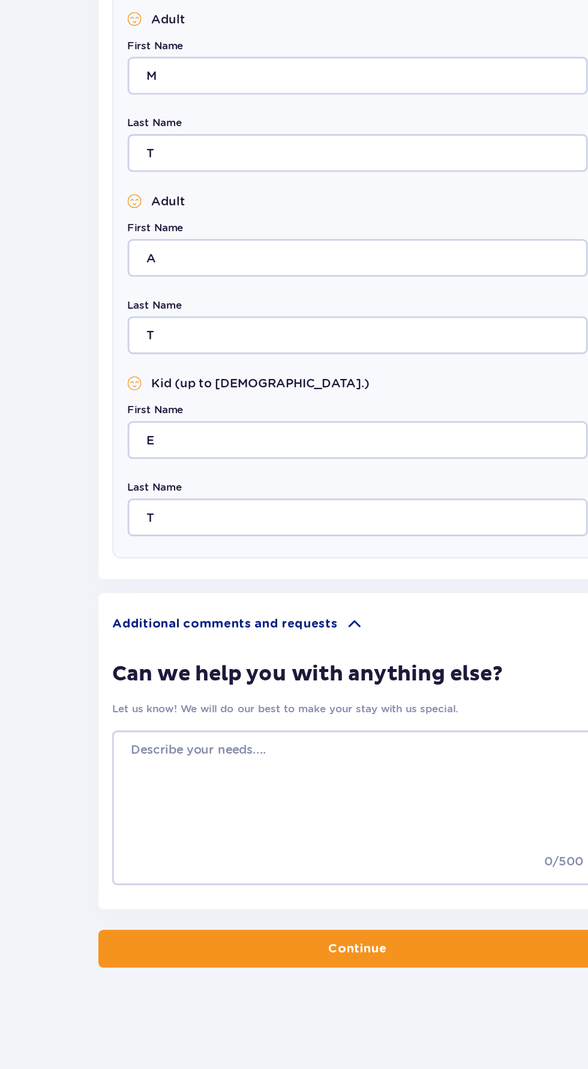
click at [334, 987] on button "Continue" at bounding box center [294, 984] width 363 height 26
